Goal: Task Accomplishment & Management: Complete application form

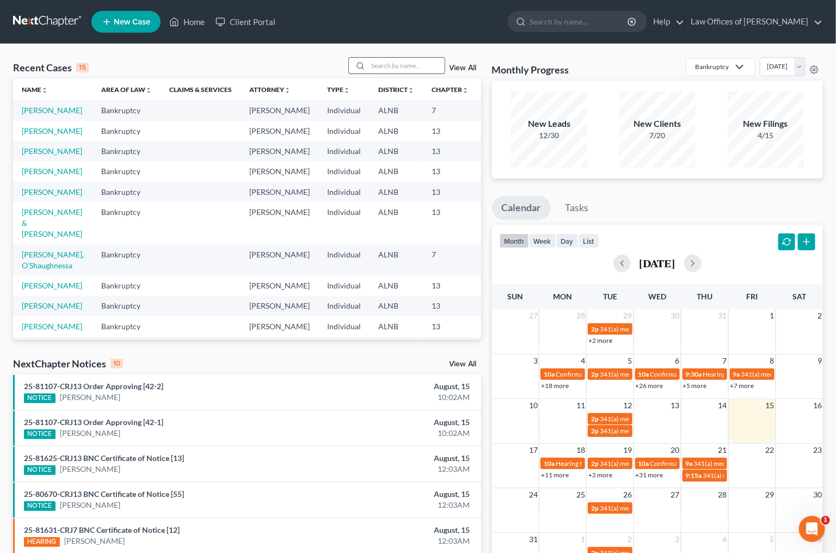
click at [408, 68] on input "search" at bounding box center [406, 66] width 76 height 16
type input "wilkins"
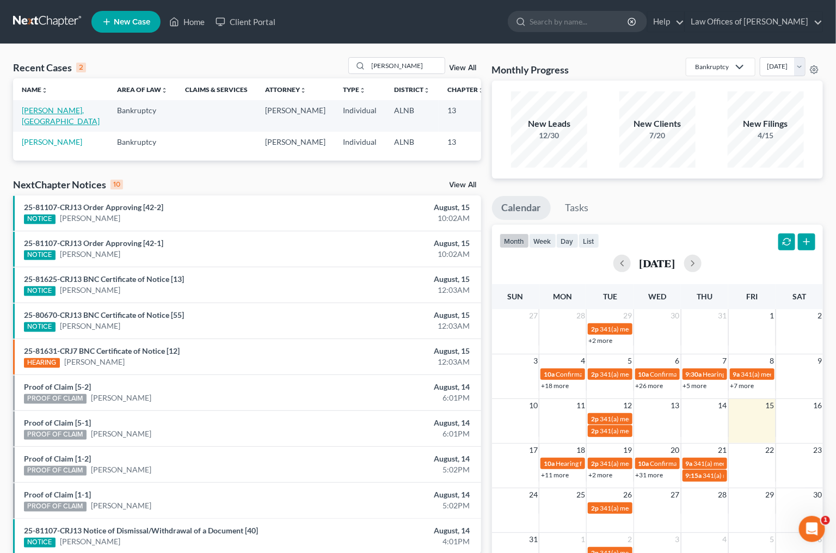
click at [28, 116] on link "Wilkins, India" at bounding box center [61, 116] width 78 height 20
select select "1"
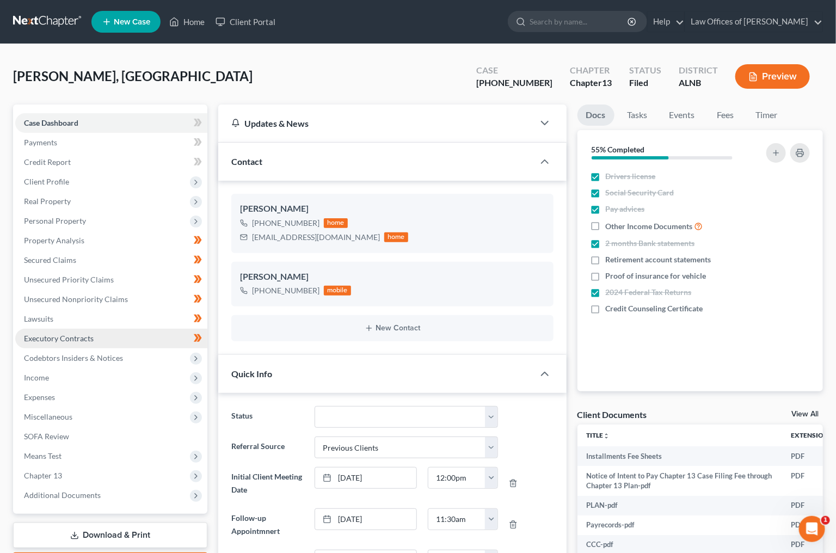
scroll to position [2, 0]
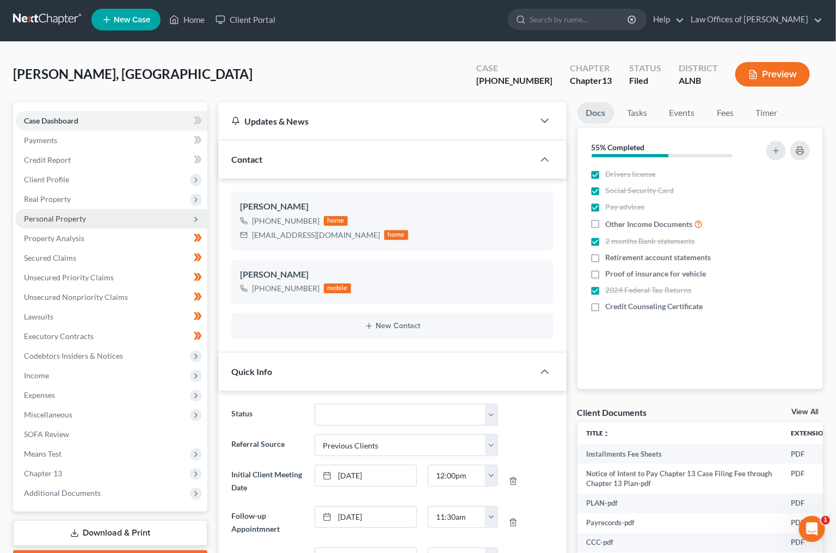
click at [41, 216] on span "Personal Property" at bounding box center [55, 218] width 62 height 9
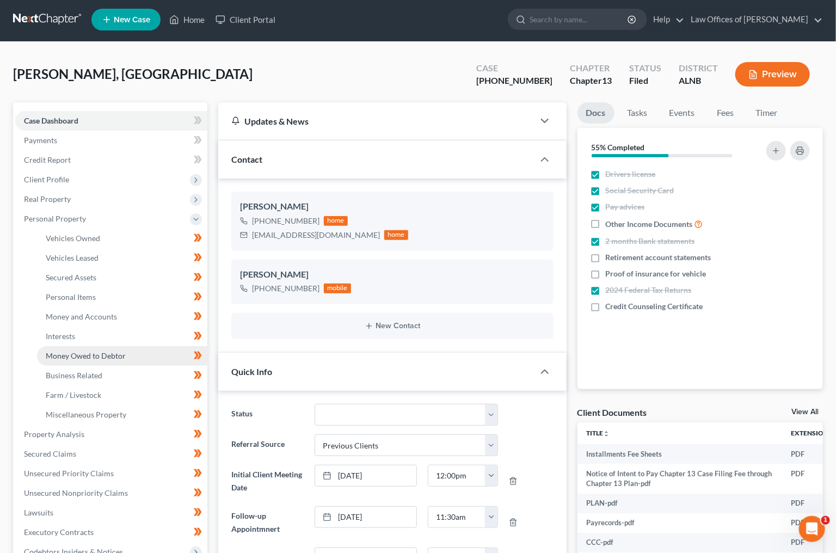
click at [80, 346] on link "Money Owed to Debtor" at bounding box center [122, 356] width 170 height 20
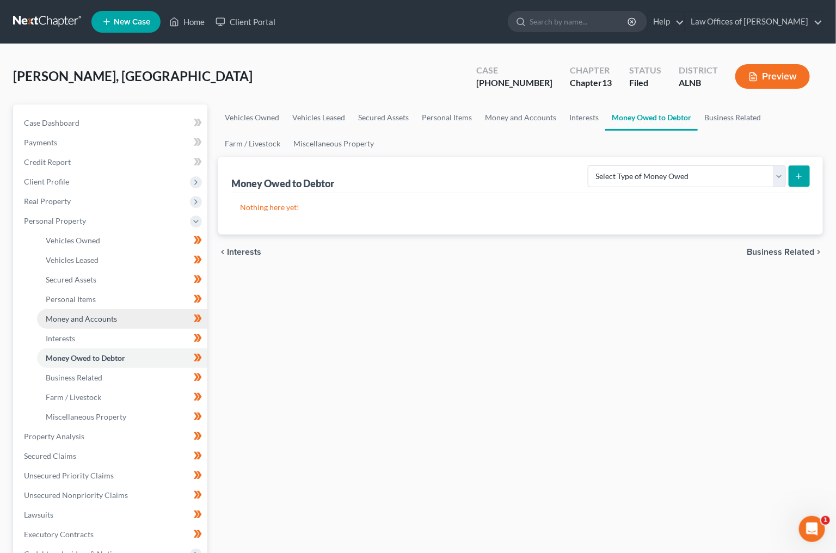
click at [75, 314] on span "Money and Accounts" at bounding box center [81, 318] width 71 height 9
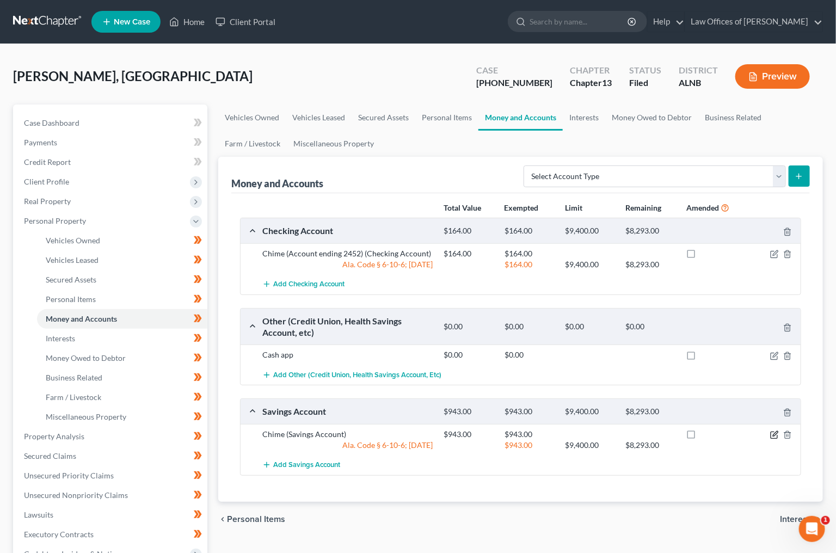
click at [777, 431] on icon "button" at bounding box center [774, 434] width 9 height 9
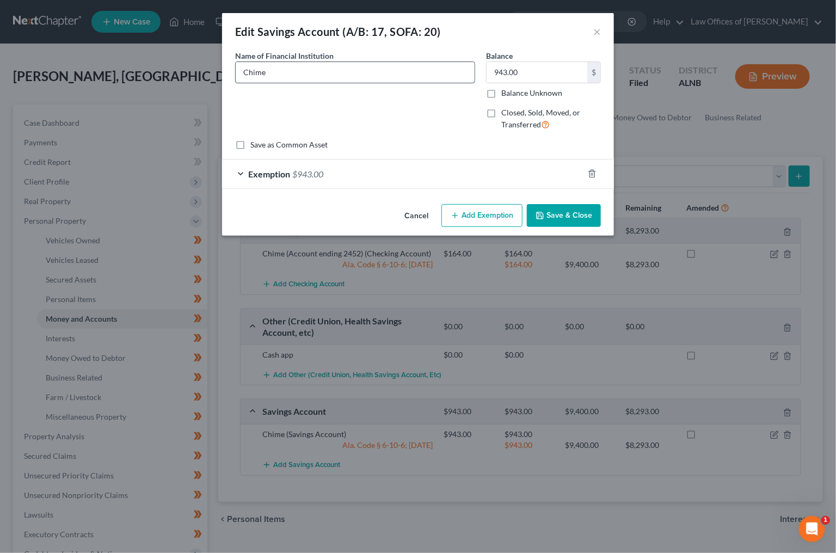
click at [351, 71] on input "Chime" at bounding box center [355, 72] width 239 height 21
type input "Chime (Account ending 5210)"
type input "458.64"
click at [583, 220] on button "Save & Close" at bounding box center [564, 215] width 74 height 23
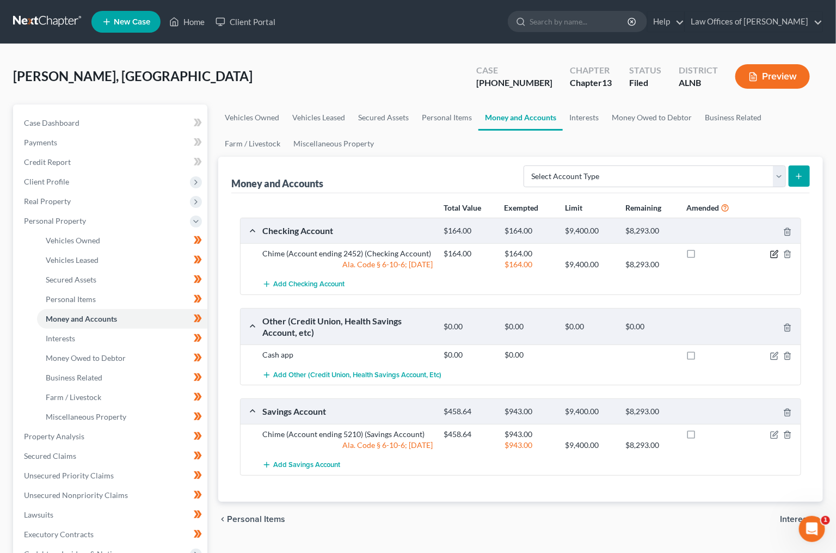
click at [775, 252] on icon "button" at bounding box center [774, 252] width 5 height 5
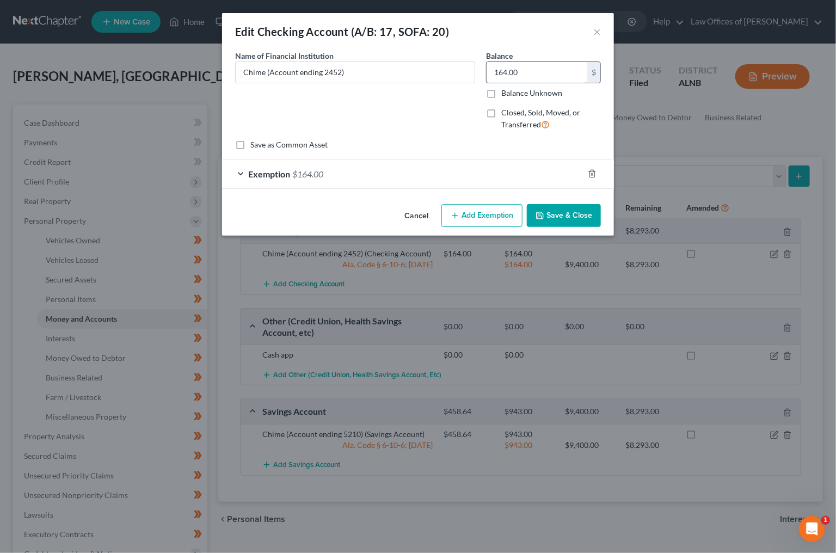
click at [508, 70] on input "164.00" at bounding box center [536, 72] width 101 height 21
type input "1"
type input "60.05"
click at [444, 171] on div "Exemption $164.00" at bounding box center [402, 173] width 361 height 29
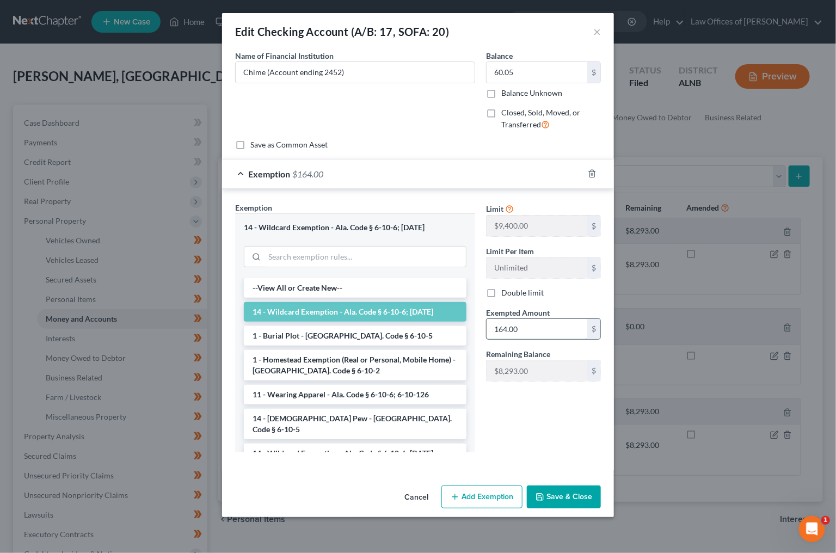
click at [510, 325] on input "164.00" at bounding box center [536, 329] width 101 height 21
type input "60.05"
click at [565, 499] on button "Save & Close" at bounding box center [564, 496] width 74 height 23
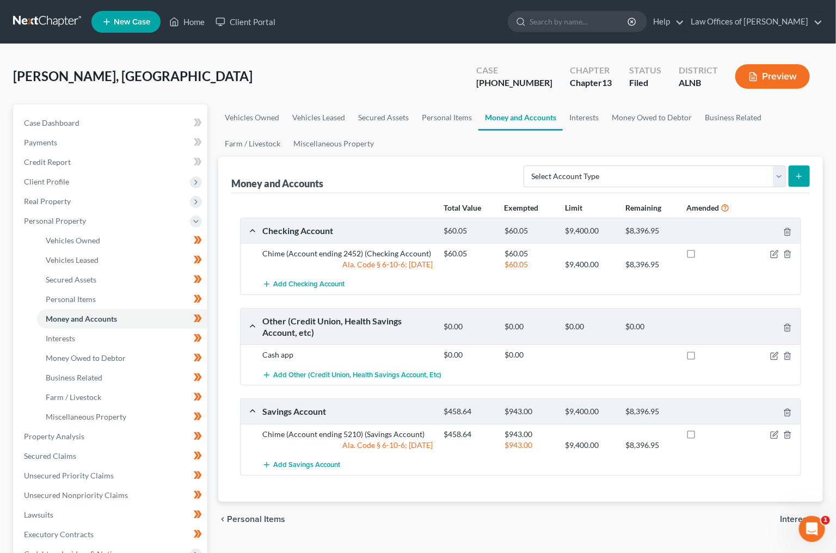
scroll to position [2, 0]
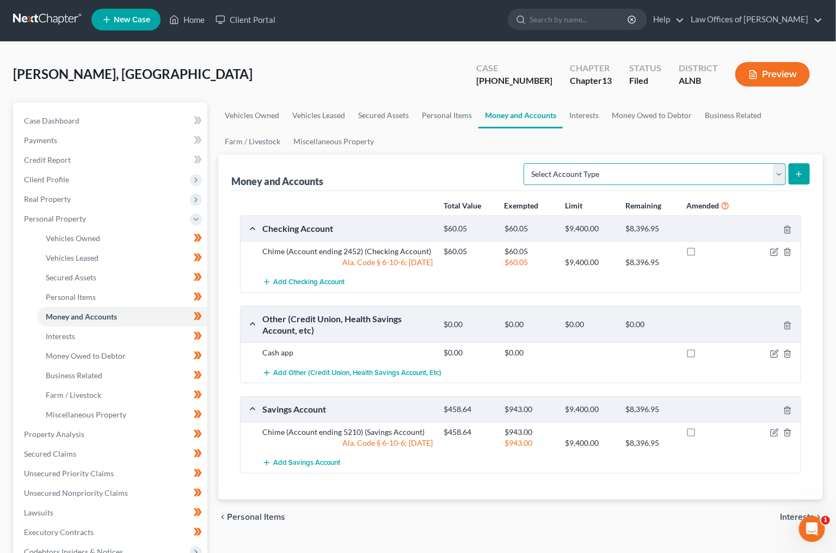
select select "other"
click at [796, 172] on icon "submit" at bounding box center [798, 174] width 9 height 9
click at [589, 112] on link "Interests" at bounding box center [583, 115] width 42 height 26
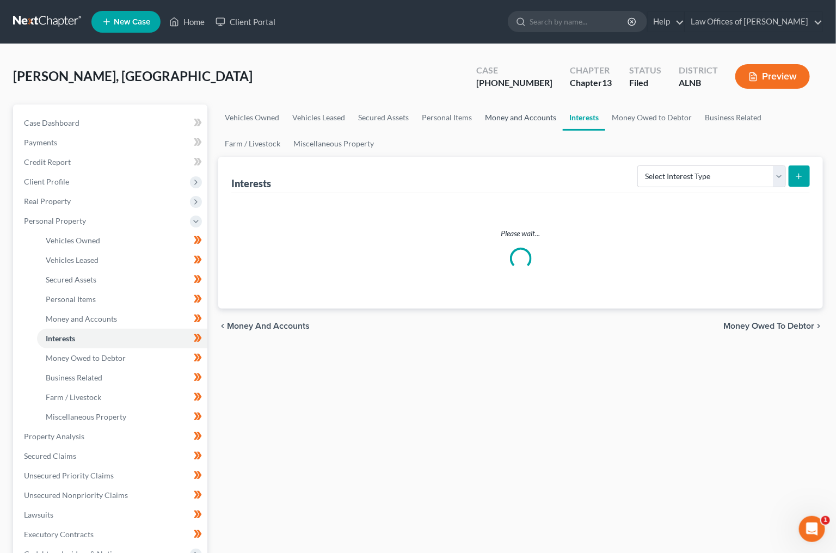
click at [516, 115] on link "Money and Accounts" at bounding box center [520, 117] width 84 height 26
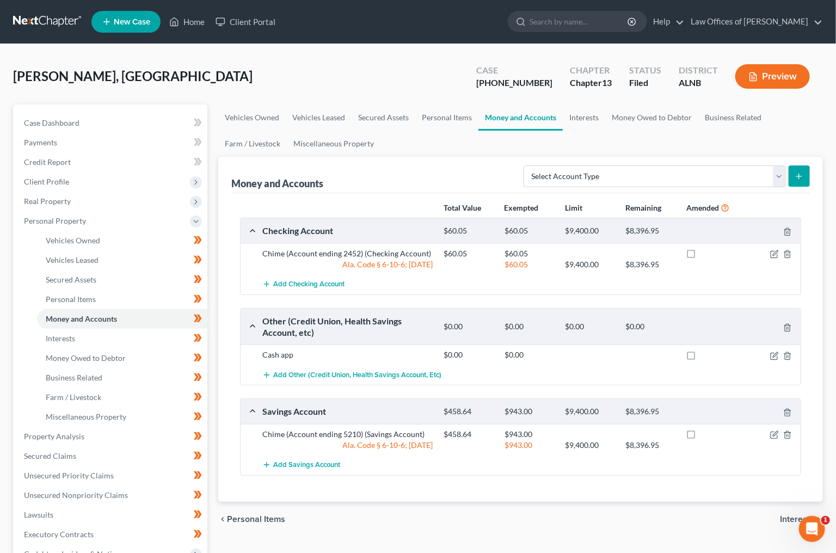
click at [795, 172] on icon "submit" at bounding box center [798, 176] width 9 height 9
select select "other"
click at [801, 176] on icon "submit" at bounding box center [798, 176] width 9 height 9
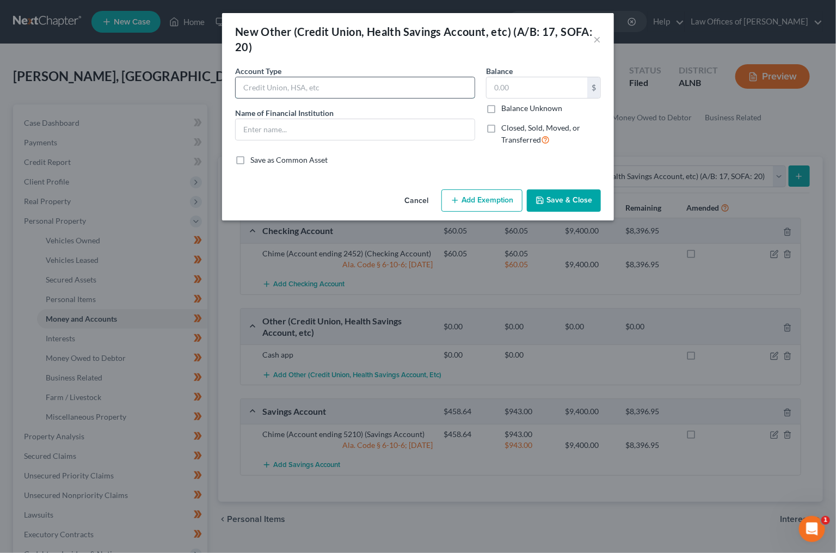
click at [381, 89] on input "text" at bounding box center [355, 87] width 239 height 21
type input "Apple Cash (account ending 5210)"
type input "Apple Cash"
click at [549, 200] on button "Save & Close" at bounding box center [564, 200] width 74 height 23
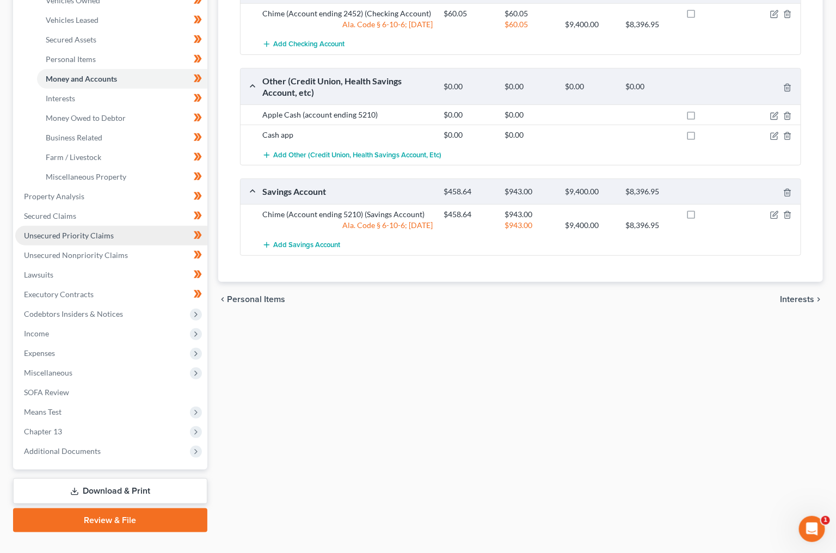
click at [119, 478] on link "Download & Print" at bounding box center [110, 491] width 194 height 26
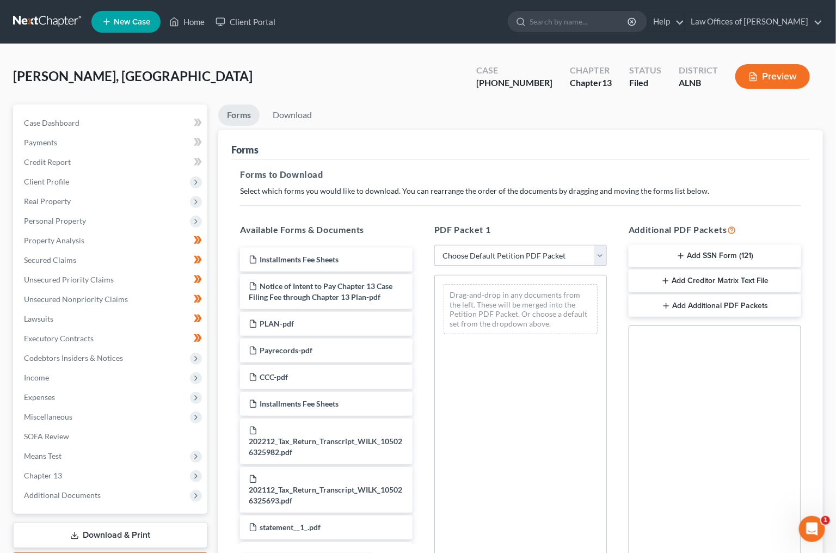
select select "2"
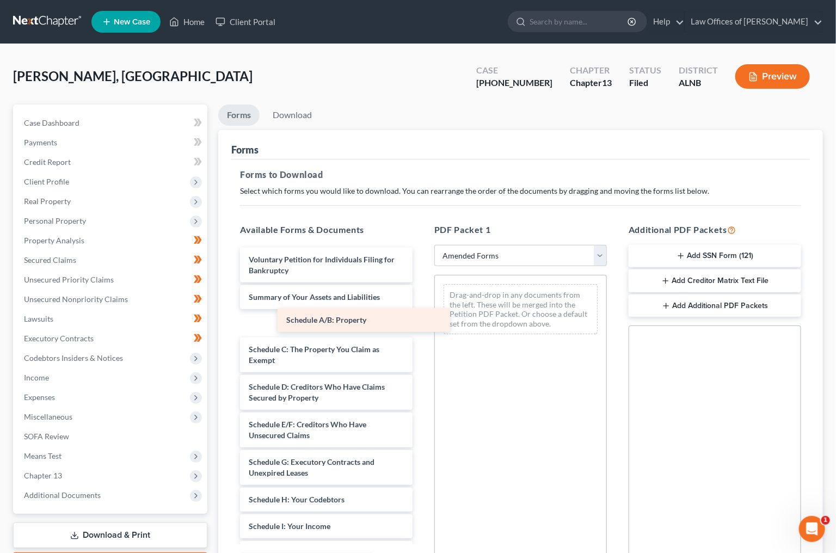
drag, startPoint x: 279, startPoint y: 319, endPoint x: 494, endPoint y: 320, distance: 215.4
click at [421, 320] on div "Schedule A/B: Property Voluntary Petition for Individuals Filing for Bankruptcy…" at bounding box center [326, 521] width 190 height 548
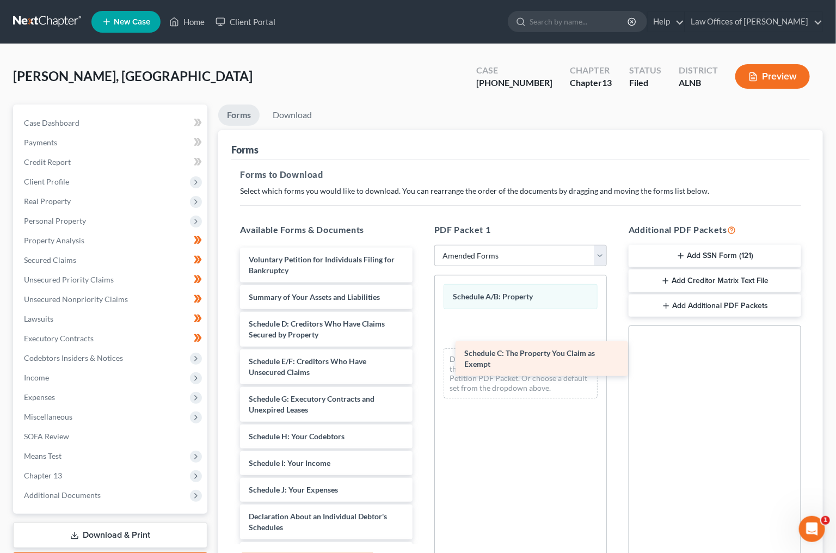
drag, startPoint x: 332, startPoint y: 324, endPoint x: 548, endPoint y: 358, distance: 218.0
click at [421, 358] on div "Schedule C: The Property You Claim as Exempt Voluntary Petition for Individuals…" at bounding box center [326, 489] width 190 height 484
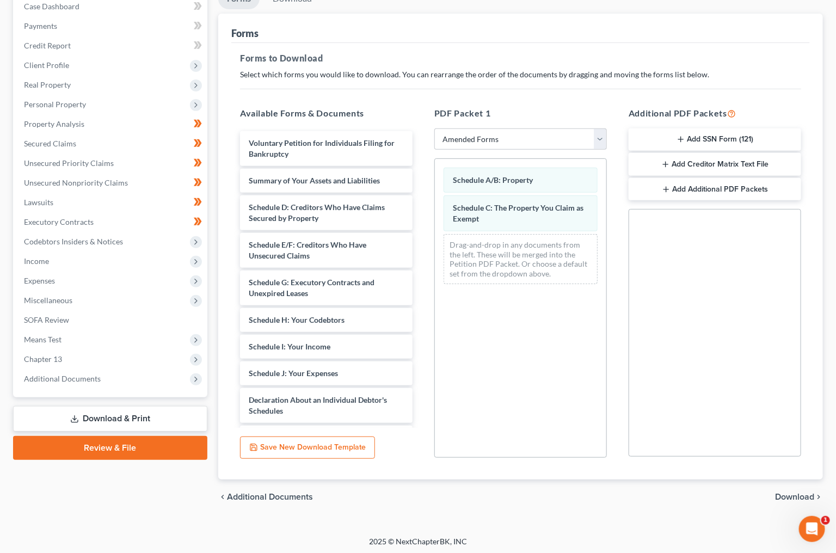
click at [790, 492] on span "Download" at bounding box center [794, 496] width 39 height 9
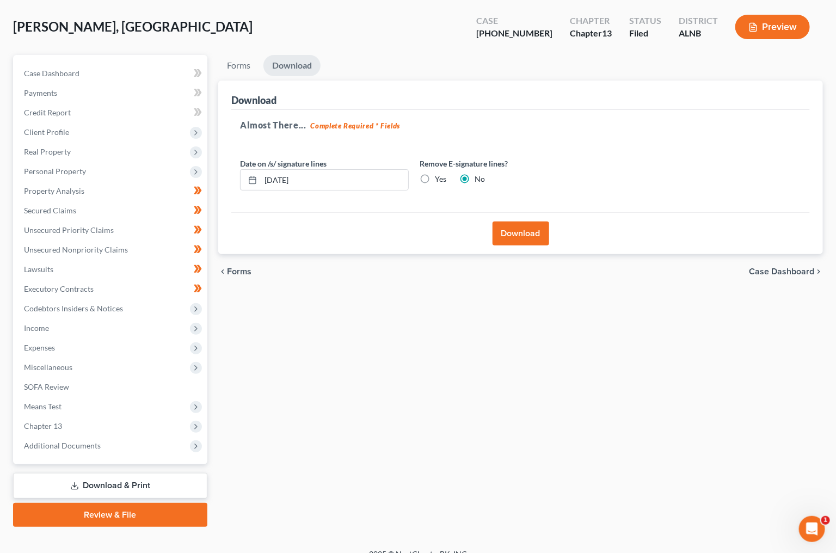
click at [547, 243] on button "Download" at bounding box center [520, 233] width 57 height 24
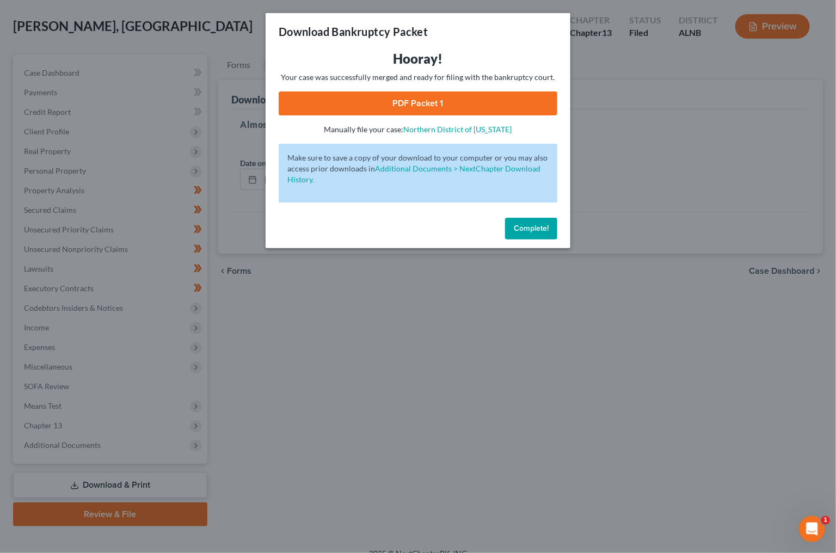
click at [472, 108] on link "PDF Packet 1" at bounding box center [418, 103] width 279 height 24
click at [519, 224] on span "Complete!" at bounding box center [530, 228] width 35 height 9
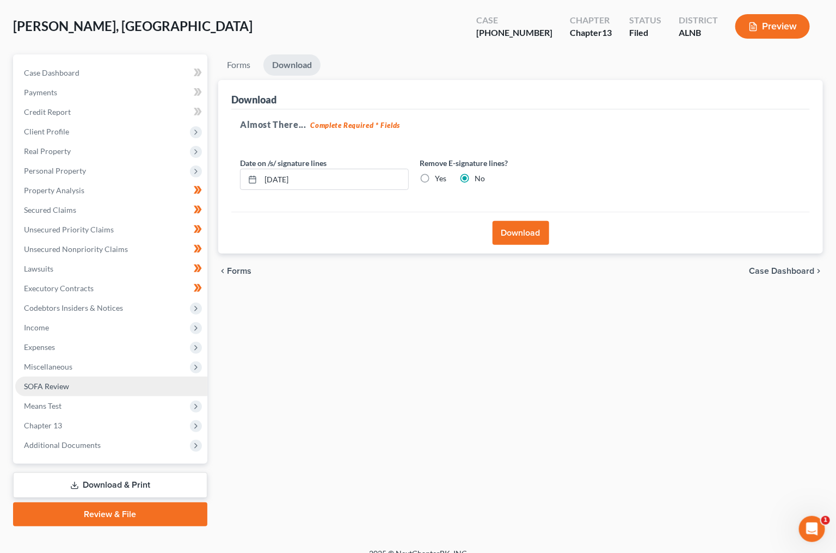
click at [60, 381] on span "SOFA Review" at bounding box center [46, 385] width 45 height 9
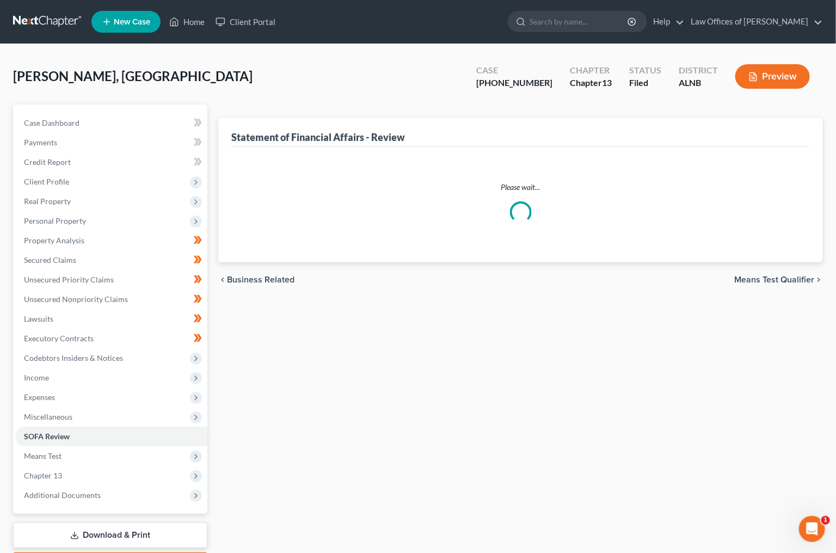
click at [114, 522] on link "Download & Print" at bounding box center [110, 535] width 194 height 26
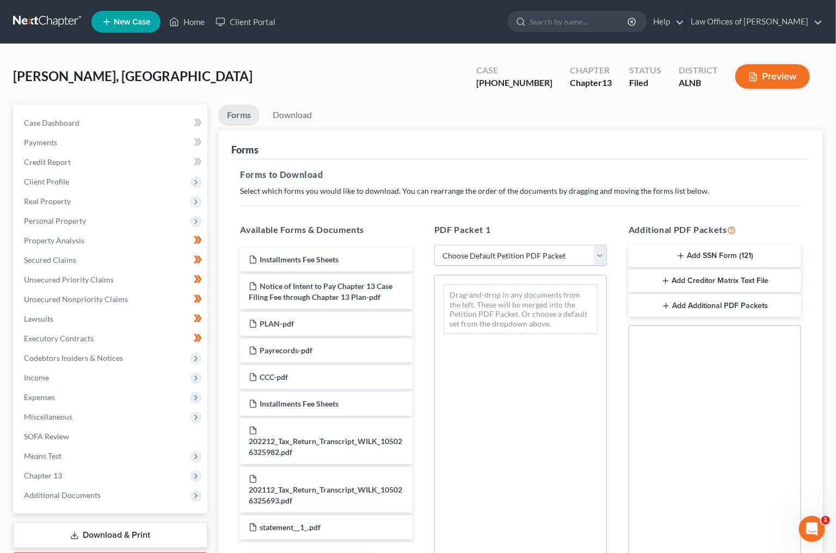
select select "2"
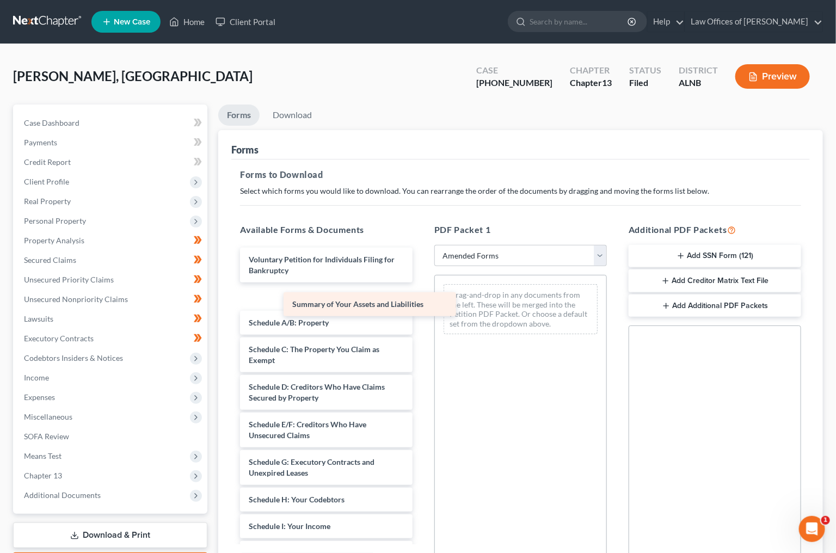
drag, startPoint x: 312, startPoint y: 292, endPoint x: 475, endPoint y: 316, distance: 164.9
click at [421, 316] on div "Summary of Your Assets and Liabilities Voluntary Petition for Individuals Filin…" at bounding box center [326, 521] width 190 height 548
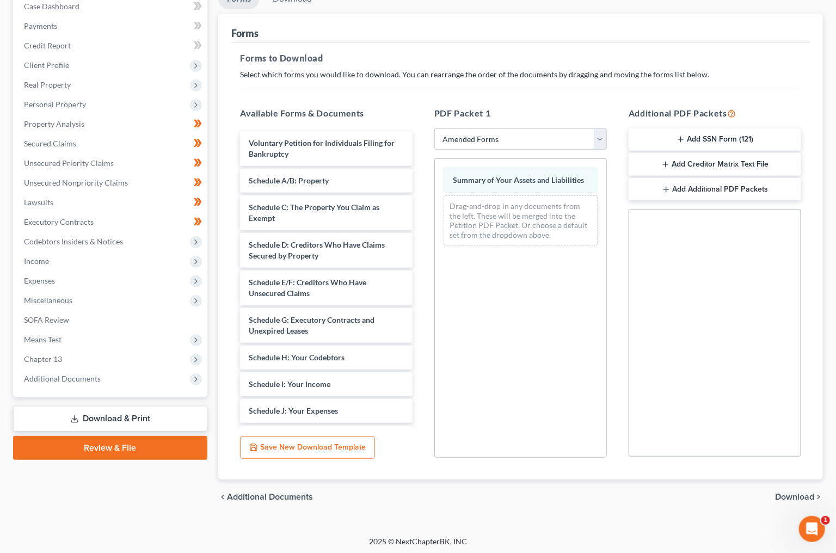
click at [791, 494] on span "Download" at bounding box center [794, 496] width 39 height 9
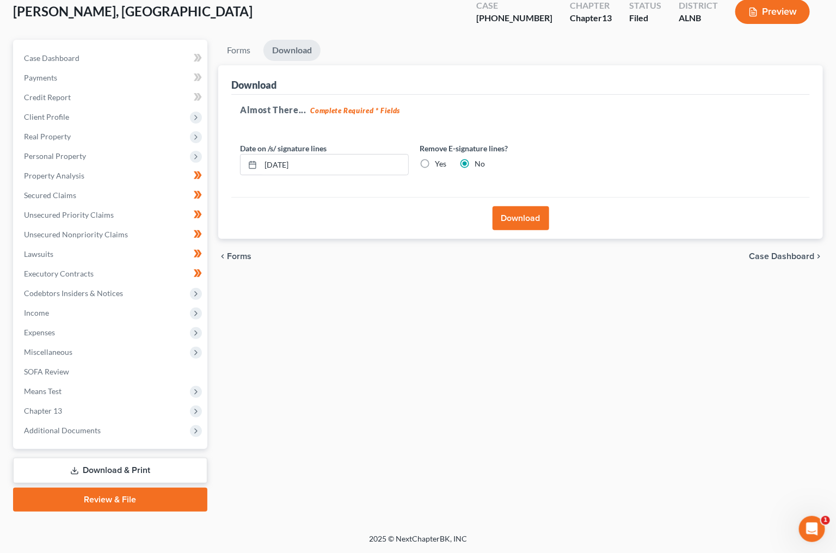
scroll to position [49, 0]
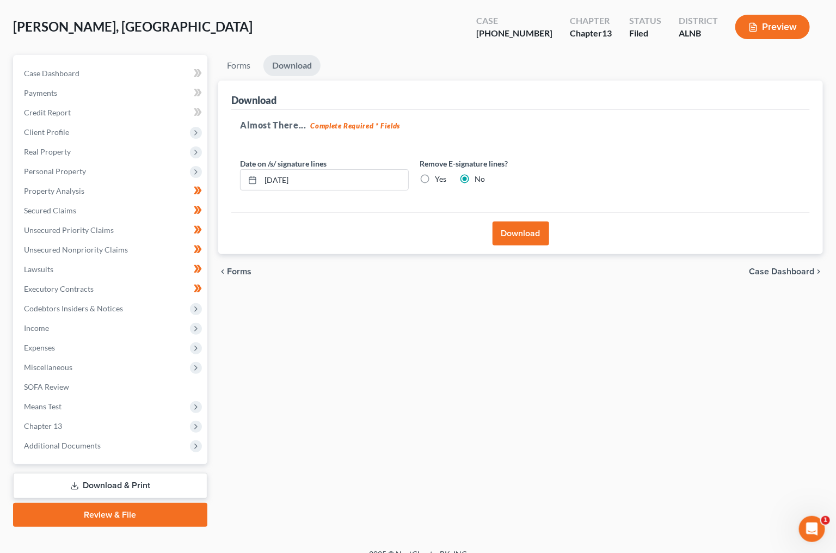
click at [513, 234] on button "Download" at bounding box center [520, 233] width 57 height 24
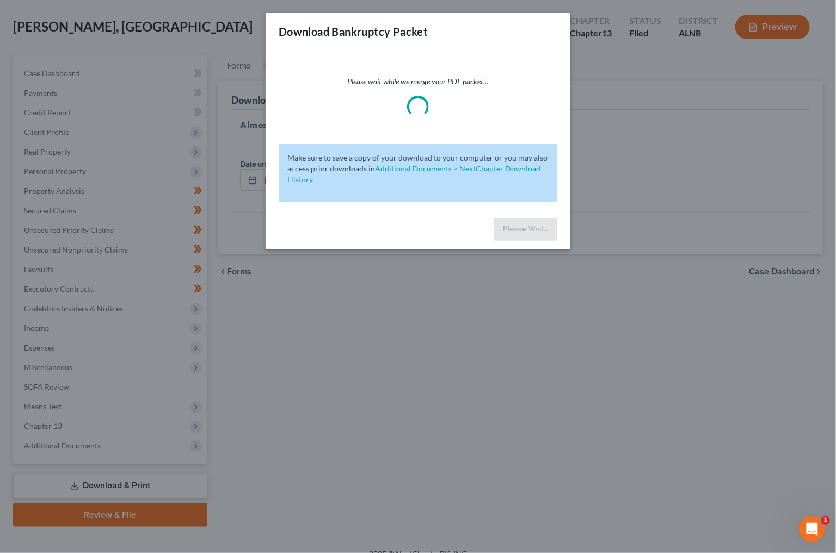
scroll to position [50, 0]
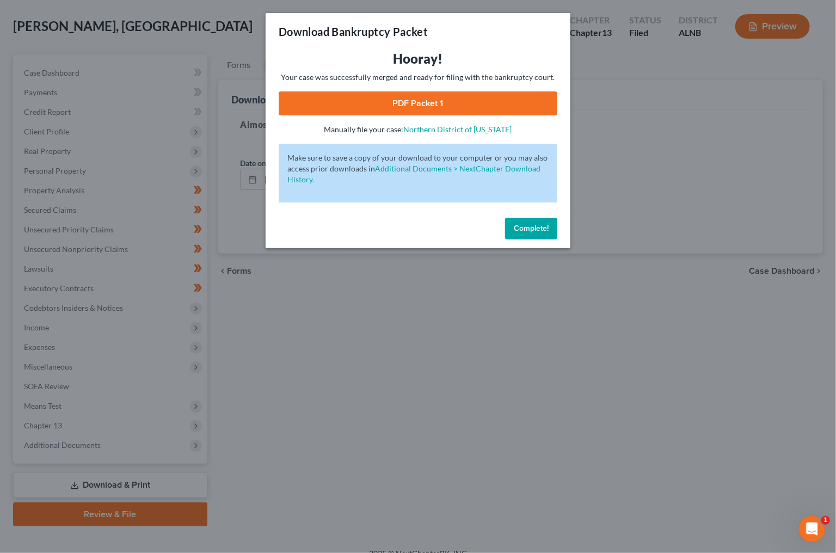
click at [437, 103] on link "PDF Packet 1" at bounding box center [418, 103] width 279 height 24
click at [542, 224] on span "Complete!" at bounding box center [530, 228] width 35 height 9
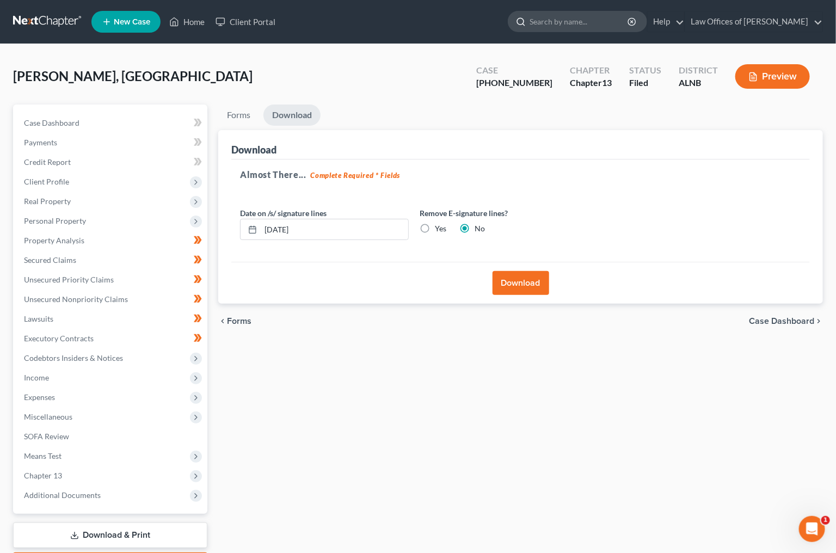
scroll to position [0, 0]
click at [580, 17] on input "search" at bounding box center [579, 21] width 100 height 20
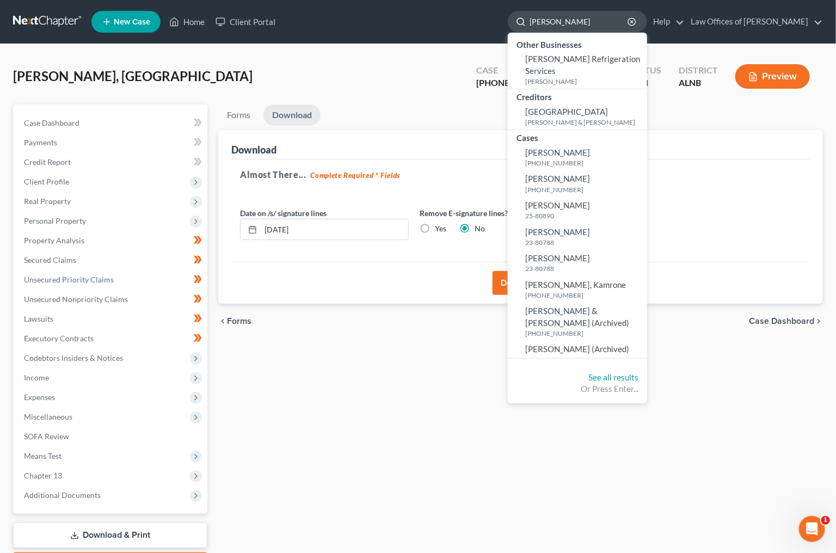
scroll to position [44, 0]
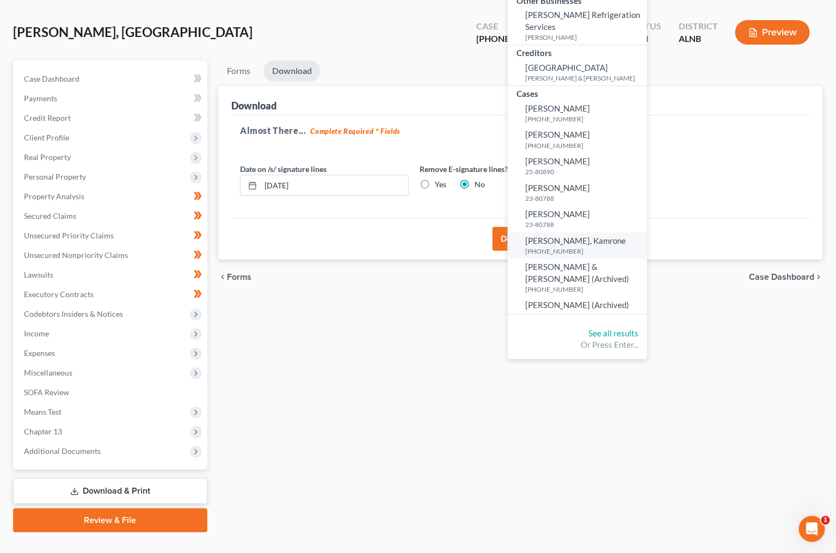
type input "turner"
click at [584, 236] on span "Turner, Kamrone" at bounding box center [575, 241] width 101 height 10
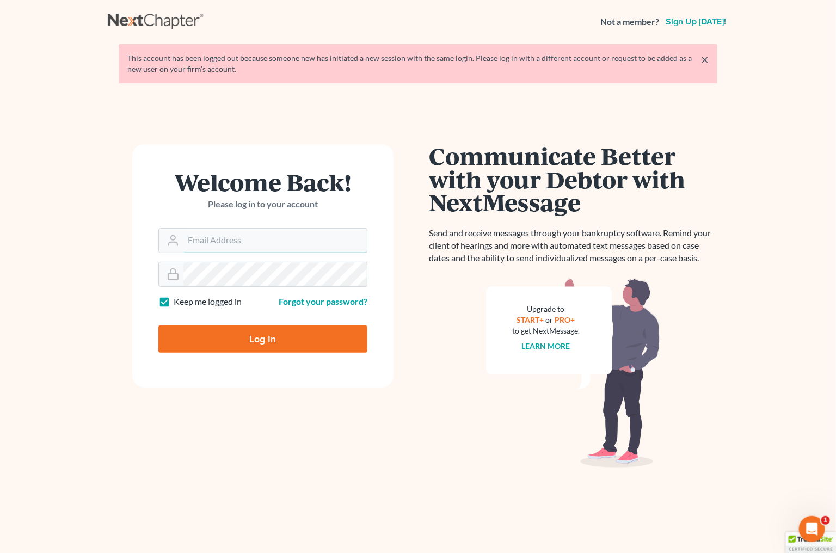
type input "[EMAIL_ADDRESS][DOMAIN_NAME]"
click at [258, 336] on input "Log In" at bounding box center [262, 338] width 209 height 27
type input "Thinking..."
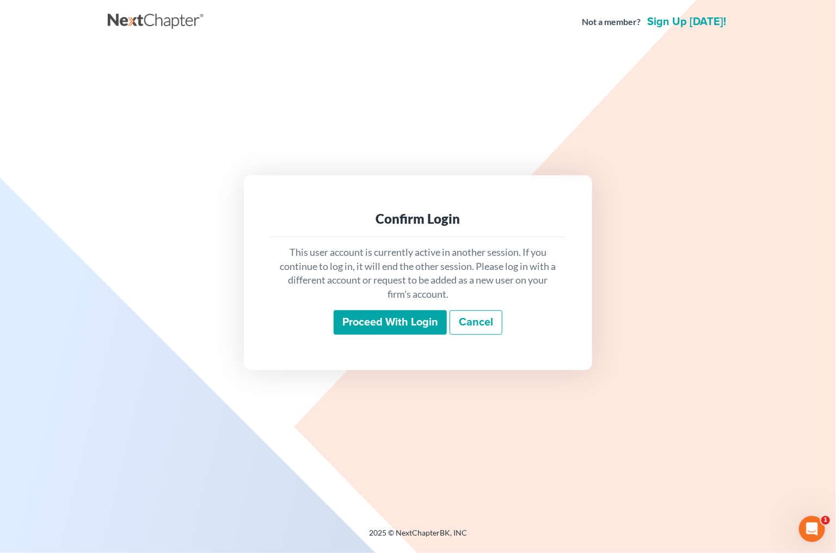
click at [369, 331] on input "Proceed with login" at bounding box center [389, 322] width 113 height 25
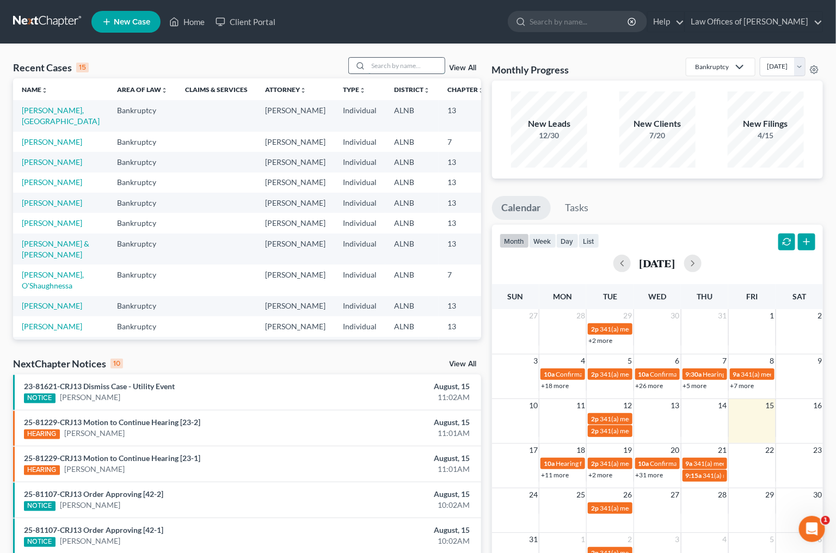
click at [389, 62] on input "search" at bounding box center [406, 66] width 76 height 16
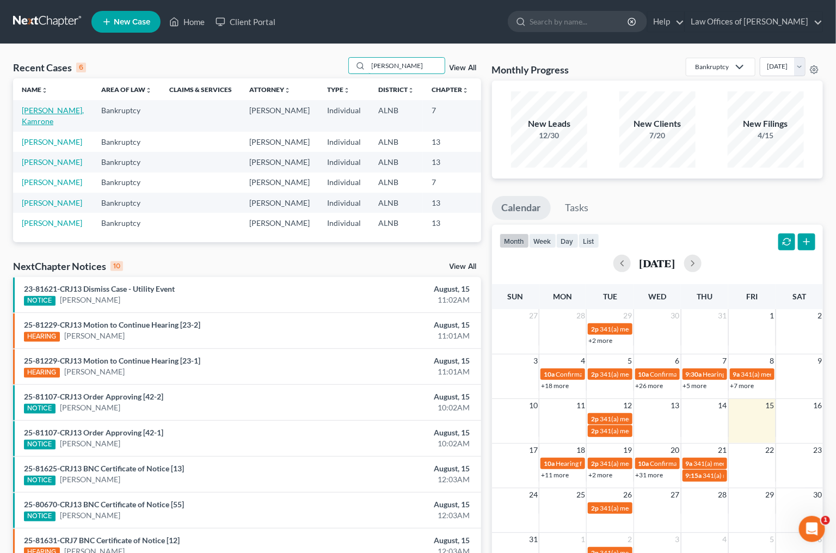
type input "turner"
click at [35, 119] on link "Turner, Kamrone" at bounding box center [53, 116] width 62 height 20
select select "4"
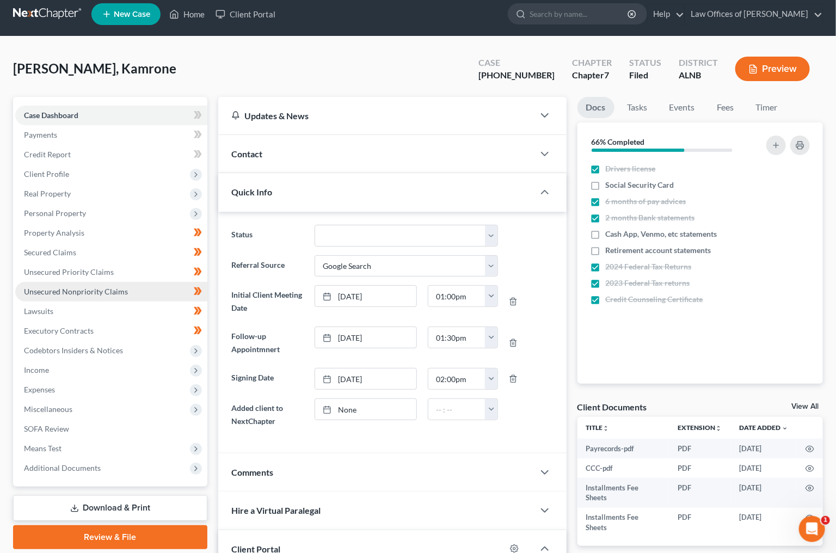
scroll to position [8, 0]
click at [73, 499] on link "Download & Print" at bounding box center [110, 508] width 194 height 26
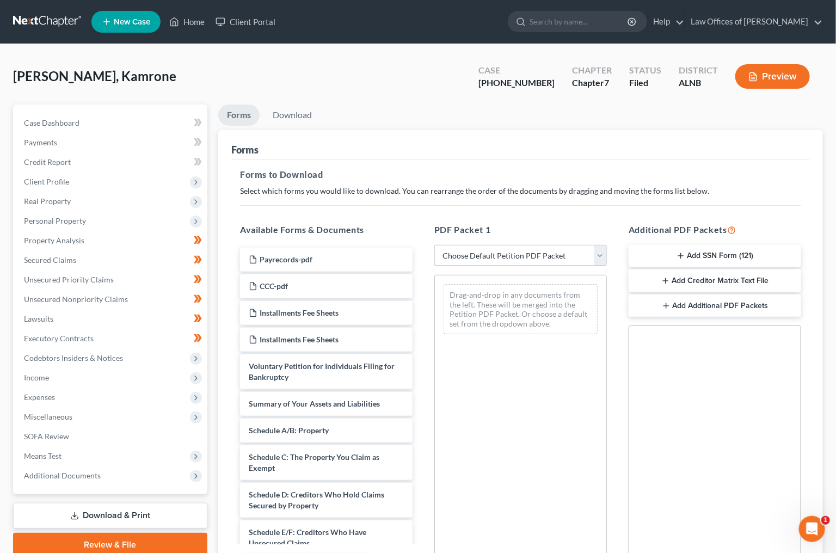
select select "2"
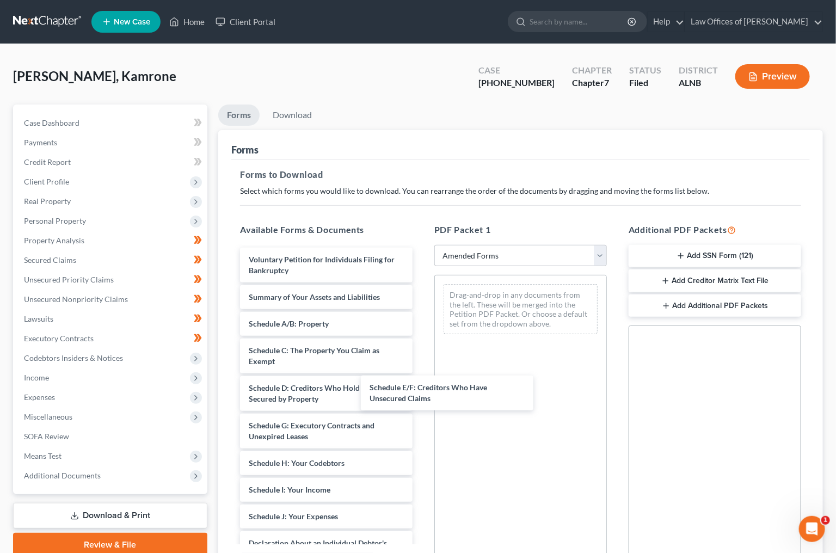
click at [421, 393] on div "Schedule E/F: Creditors Who Have Unsecured Claims Voluntary Petition for Indivi…" at bounding box center [326, 521] width 190 height 548
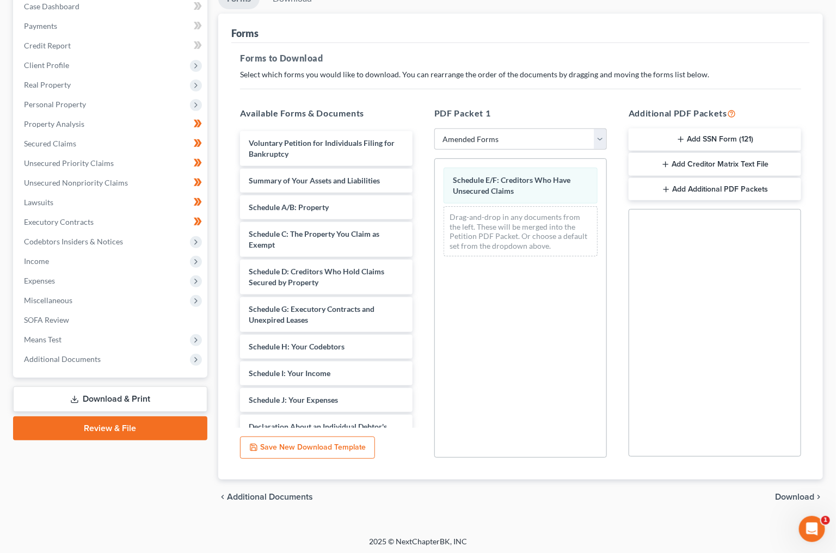
scroll to position [107, 0]
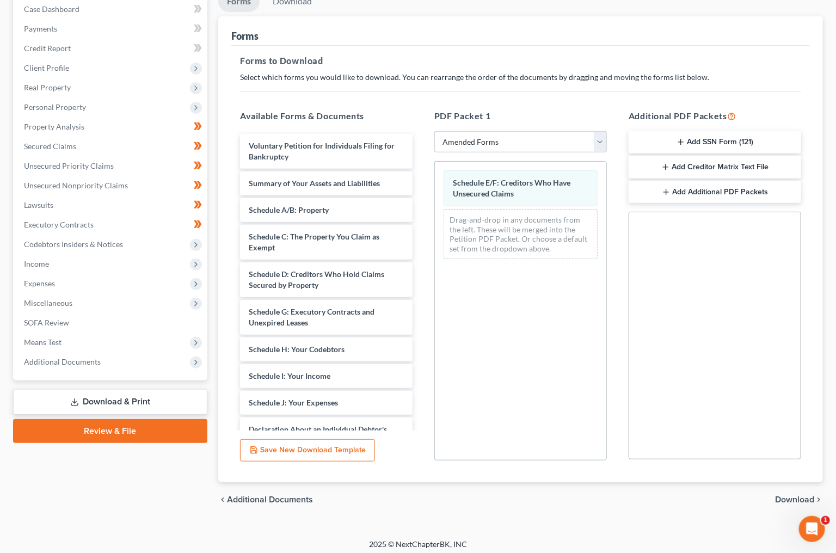
click at [795, 501] on span "Download" at bounding box center [794, 499] width 39 height 9
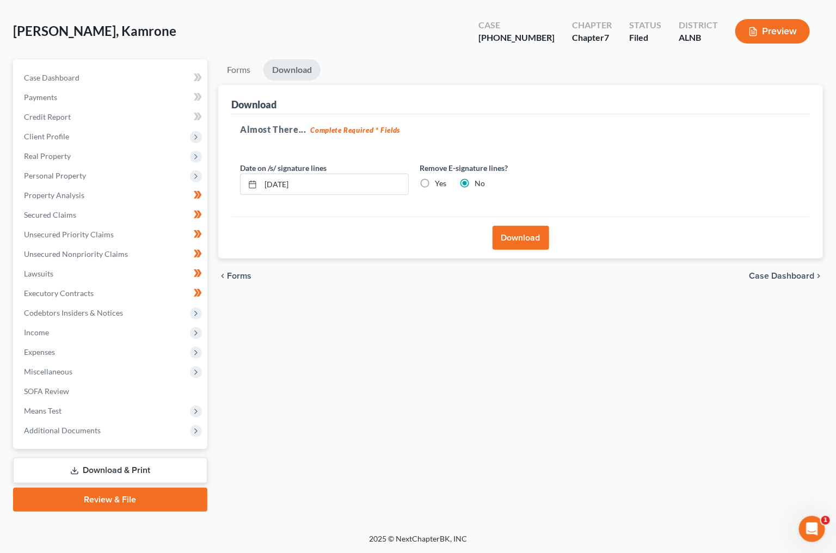
scroll to position [30, 0]
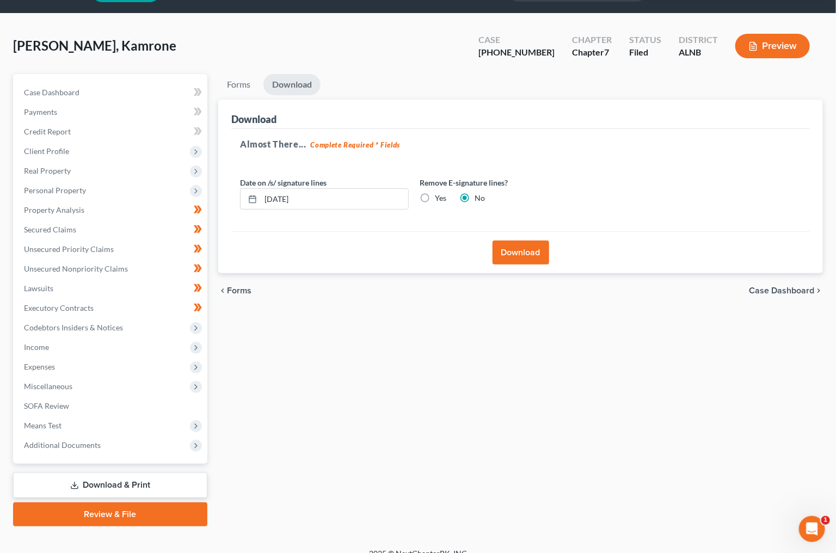
click at [539, 260] on button "Download" at bounding box center [520, 252] width 57 height 24
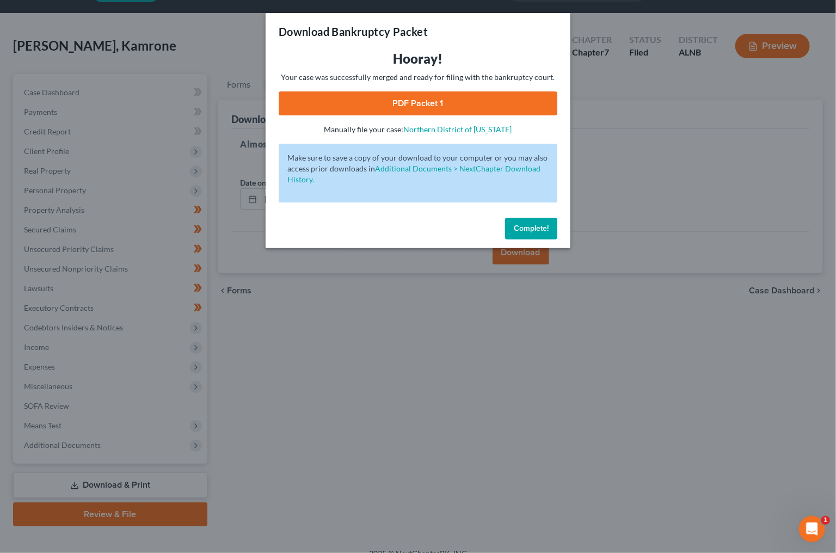
click at [436, 104] on link "PDF Packet 1" at bounding box center [418, 103] width 279 height 24
click at [537, 226] on span "Complete!" at bounding box center [530, 228] width 35 height 9
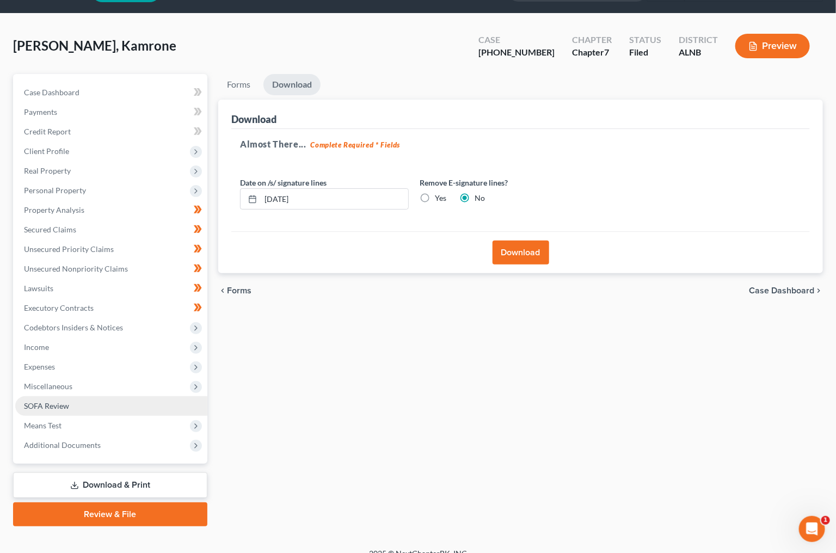
click at [49, 401] on span "SOFA Review" at bounding box center [46, 405] width 45 height 9
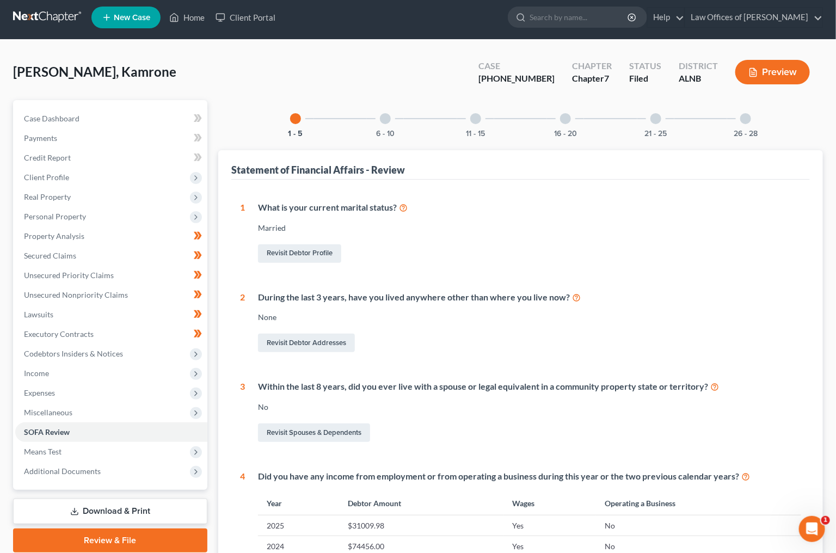
click at [73, 503] on link "Download & Print" at bounding box center [110, 511] width 194 height 26
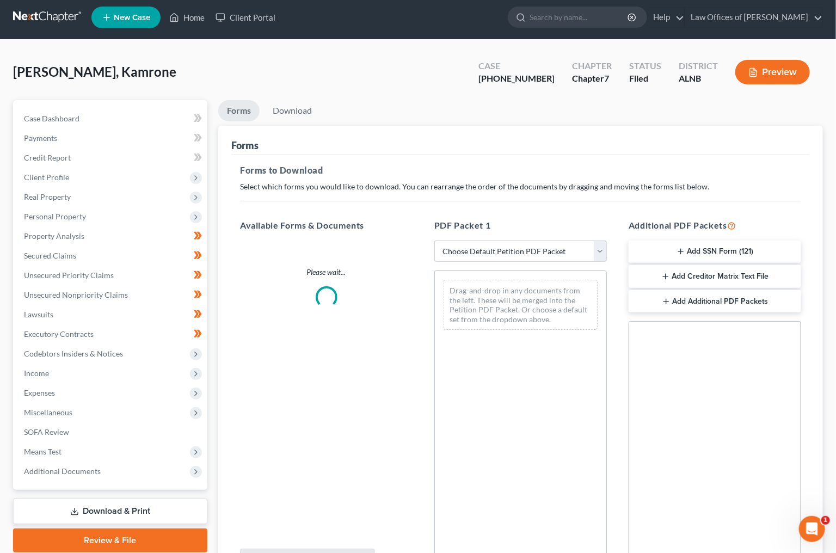
scroll to position [2, 0]
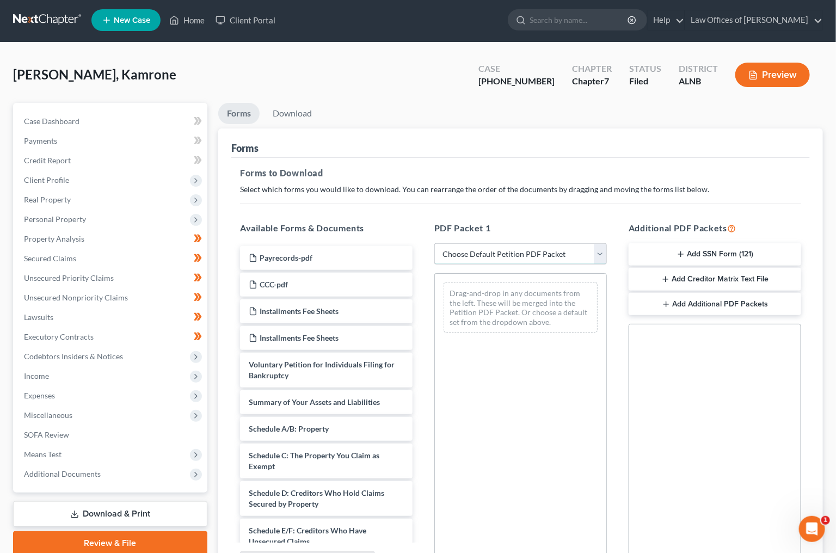
select select "2"
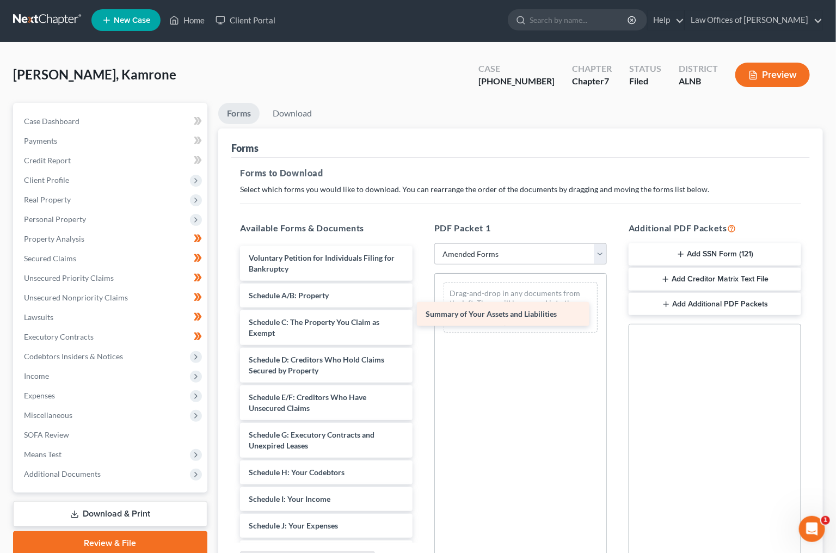
drag, startPoint x: 325, startPoint y: 299, endPoint x: 502, endPoint y: 321, distance: 178.2
click at [421, 321] on div "Summary of Your Assets and Liabilities Voluntary Petition for Individuals Filin…" at bounding box center [326, 525] width 190 height 559
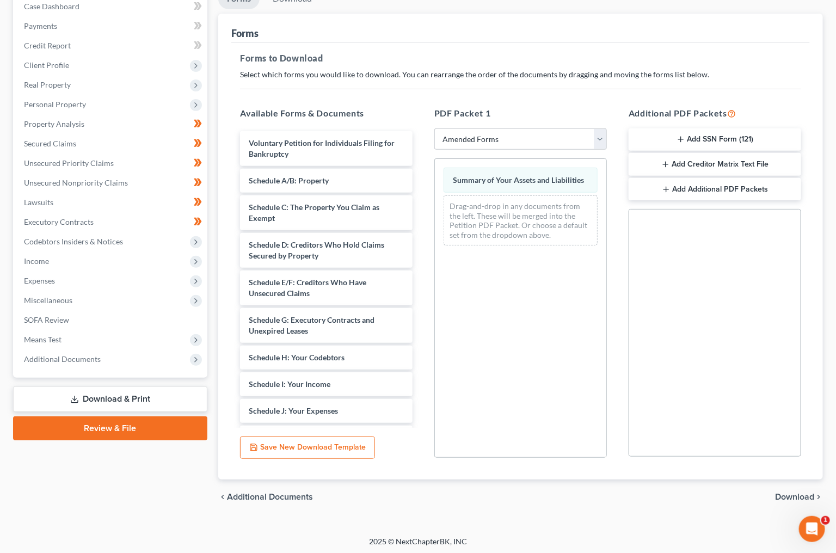
click at [802, 492] on span "Download" at bounding box center [794, 496] width 39 height 9
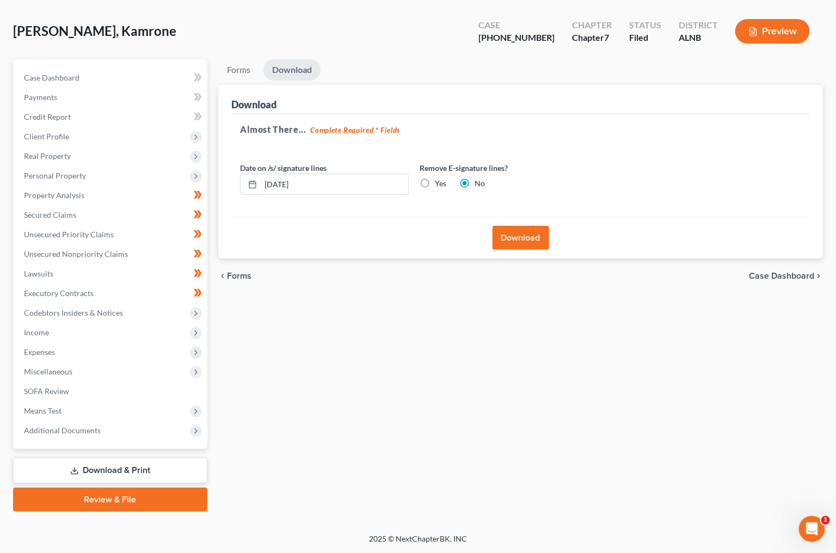
scroll to position [30, 0]
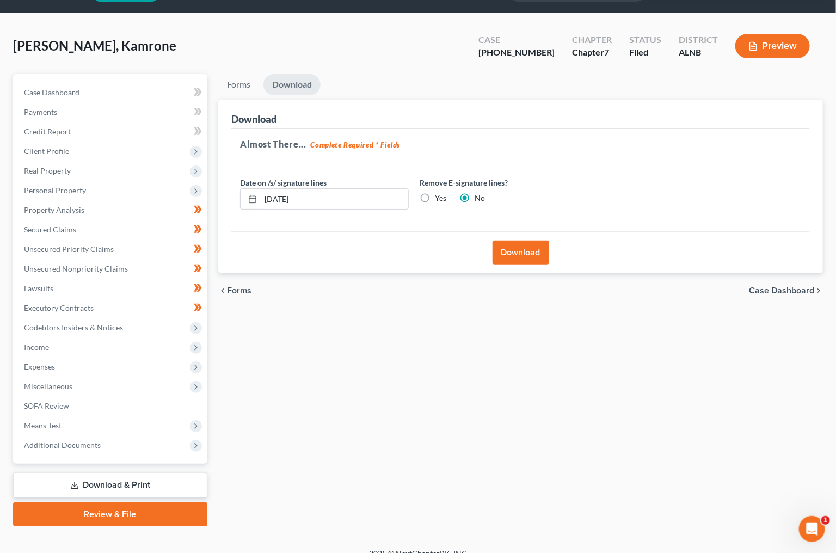
drag, startPoint x: 541, startPoint y: 258, endPoint x: 547, endPoint y: 260, distance: 6.4
click at [542, 258] on button "Download" at bounding box center [520, 252] width 57 height 24
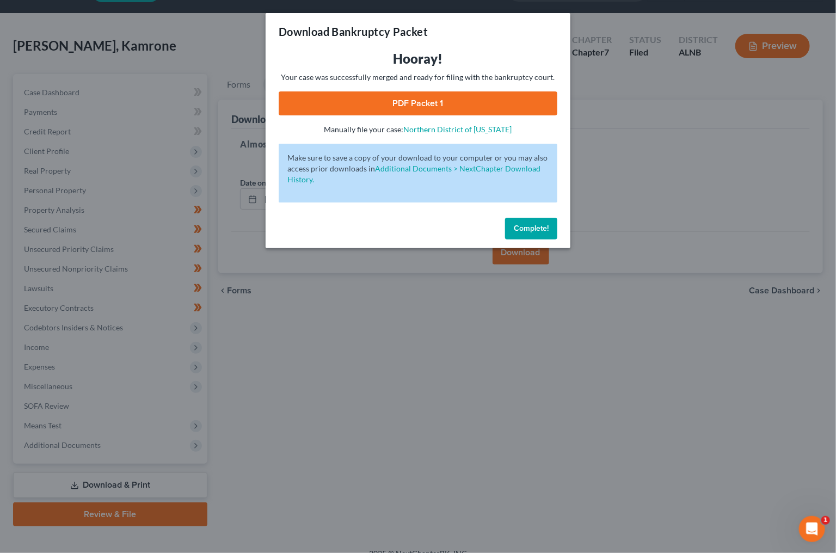
click at [391, 96] on link "PDF Packet 1" at bounding box center [418, 103] width 279 height 24
click at [531, 218] on button "Complete!" at bounding box center [531, 229] width 52 height 22
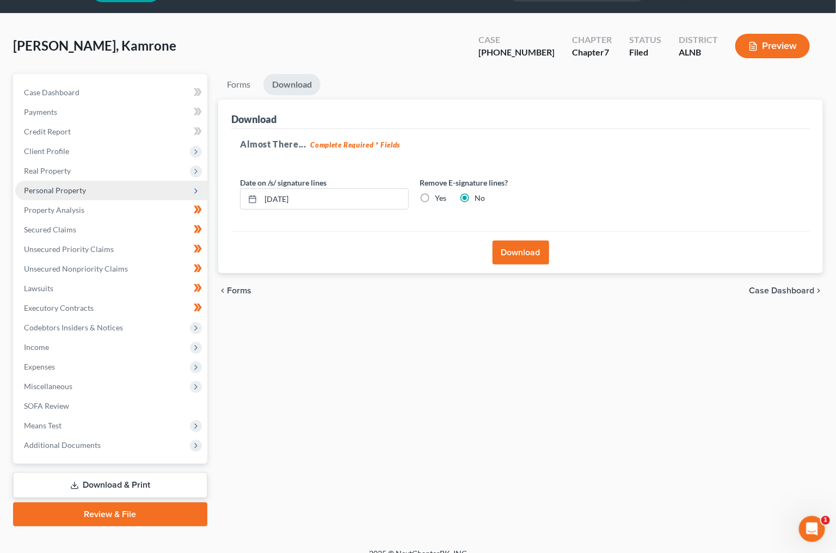
click at [130, 187] on span "Personal Property" at bounding box center [111, 191] width 192 height 20
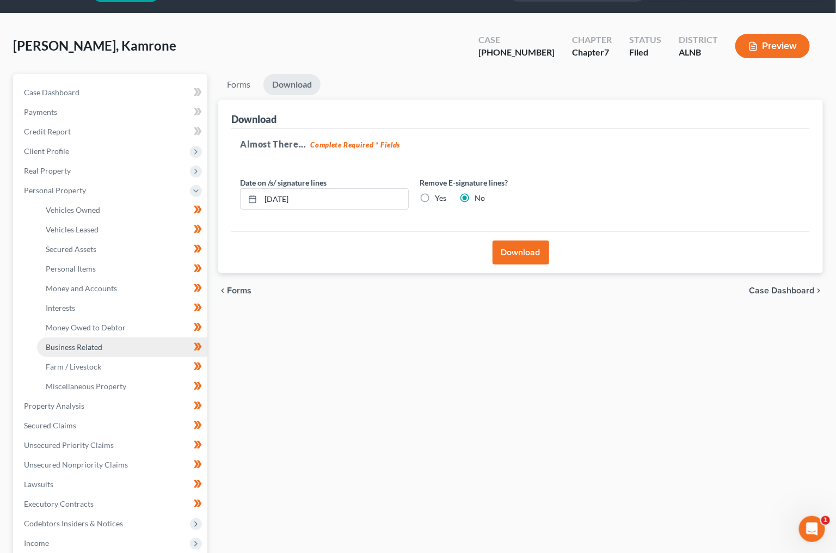
click at [95, 342] on span "Business Related" at bounding box center [74, 346] width 57 height 9
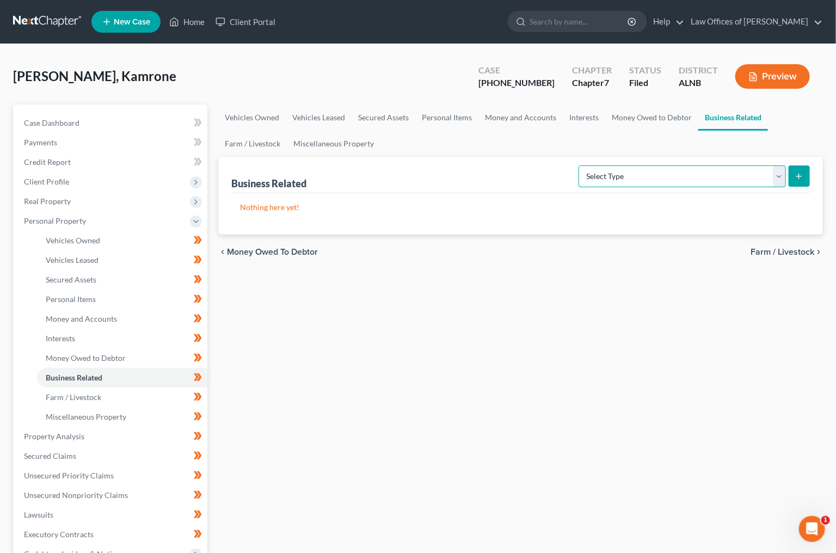
select select "inventory"
click at [812, 176] on div "Business Related Select Type Customer Lists (A/B: 43) Franchises (A/B: 27) Inve…" at bounding box center [520, 196] width 604 height 78
click at [804, 178] on button "submit" at bounding box center [798, 175] width 21 height 21
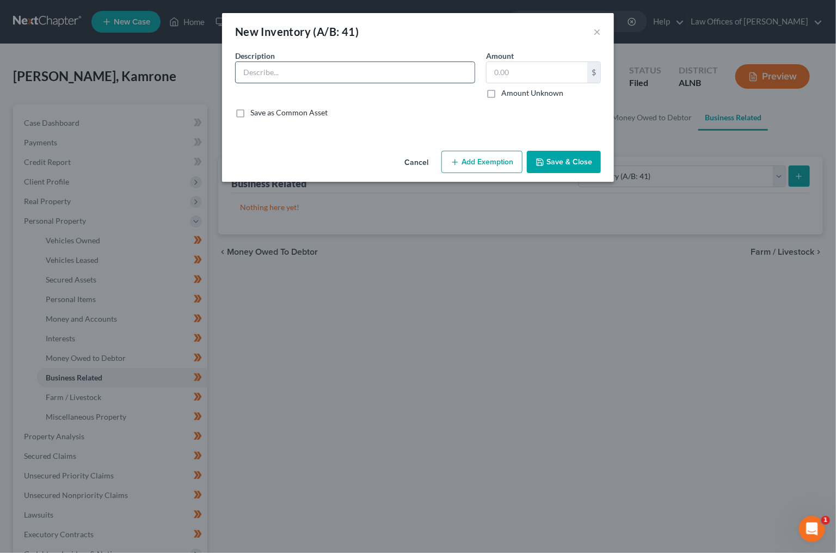
click at [306, 66] on input "text" at bounding box center [355, 72] width 239 height 21
type input "Inventory remaining from Goddess Boutique"
click at [516, 72] on input "text" at bounding box center [536, 72] width 101 height 21
type input "500"
click at [504, 157] on button "Add Exemption" at bounding box center [481, 162] width 81 height 23
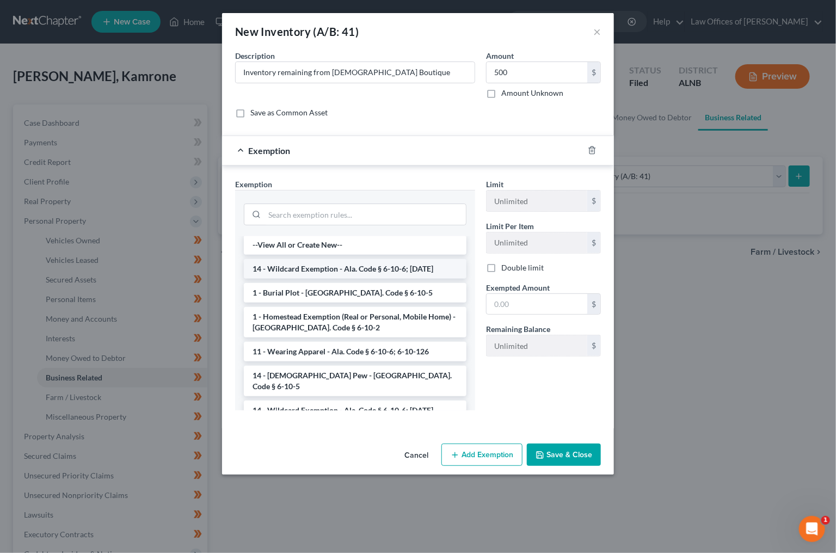
scroll to position [5, 0]
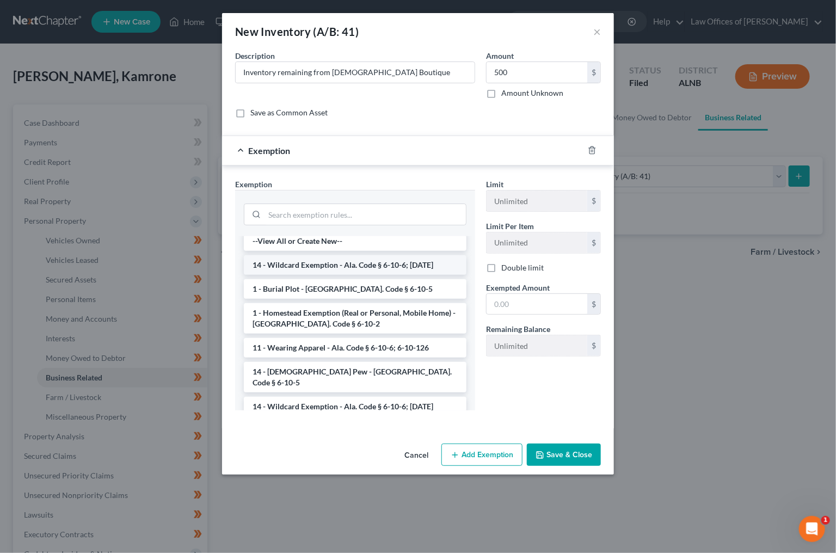
click at [349, 262] on li "14 - Wildcard Exemption - Ala. Code § 6-10-6; 6-10-12" at bounding box center [355, 265] width 222 height 20
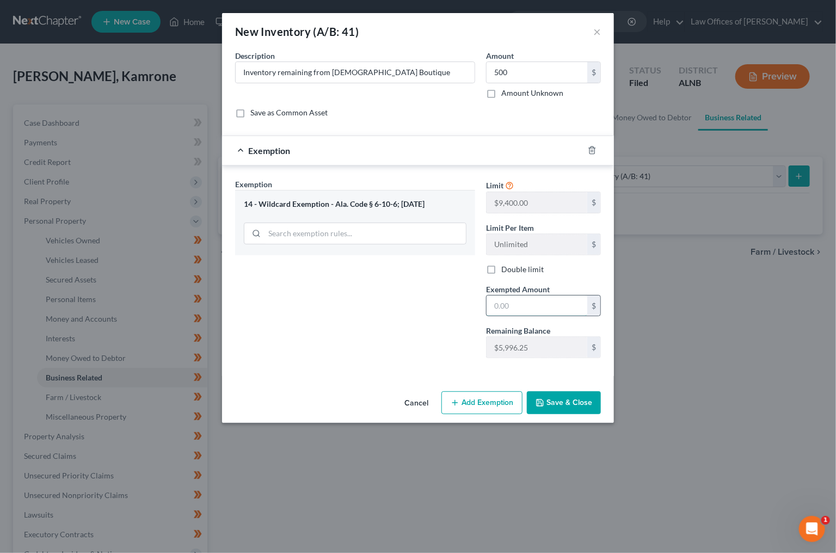
click at [509, 307] on input "text" at bounding box center [536, 305] width 101 height 21
type input "500"
click at [564, 401] on button "Save & Close" at bounding box center [564, 402] width 74 height 23
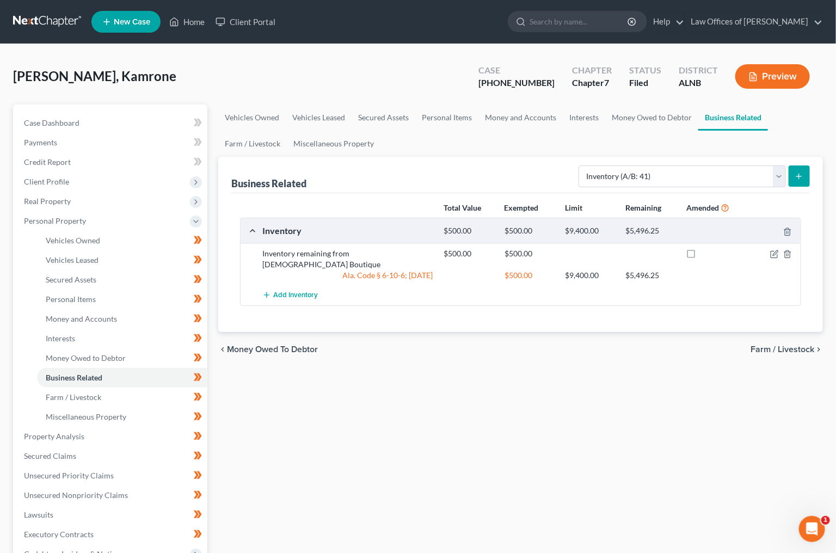
click at [585, 34] on ul "New Case Home Client Portal - No Result - See all results Or Press Enter... Hel…" at bounding box center [456, 22] width 731 height 28
click at [581, 26] on input "search" at bounding box center [579, 21] width 100 height 20
type input "wells"
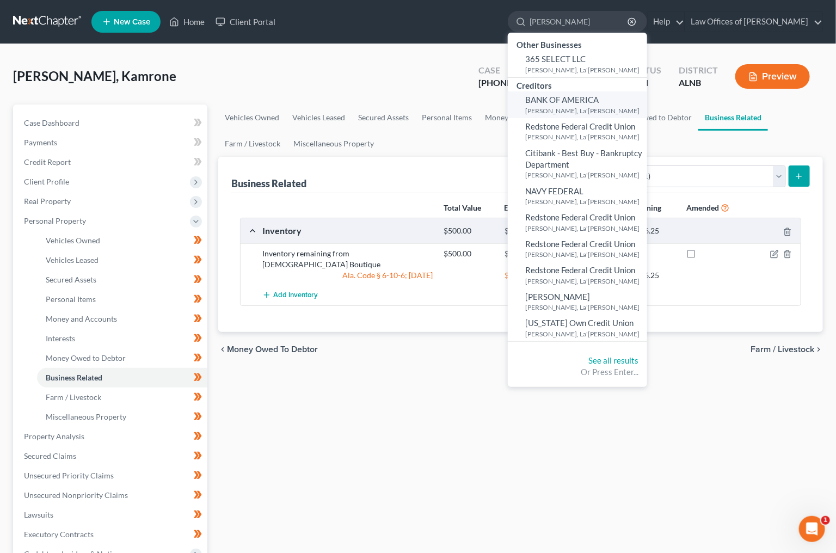
scroll to position [0, 0]
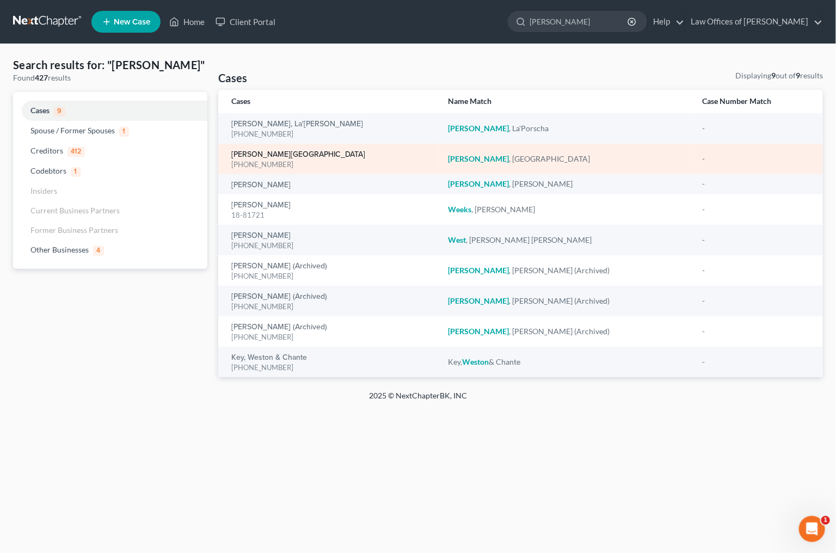
click at [256, 152] on link "Wells, Sherqunna" at bounding box center [298, 155] width 134 height 8
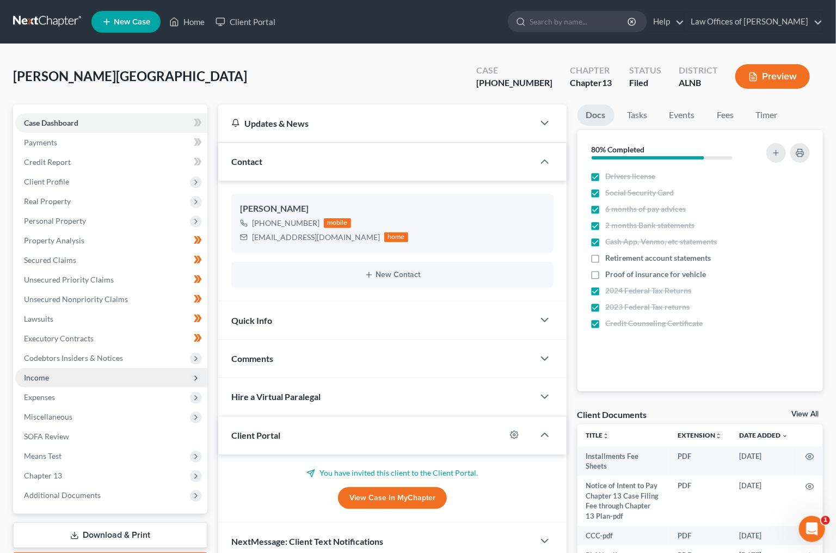
click at [51, 368] on span "Income" at bounding box center [111, 378] width 192 height 20
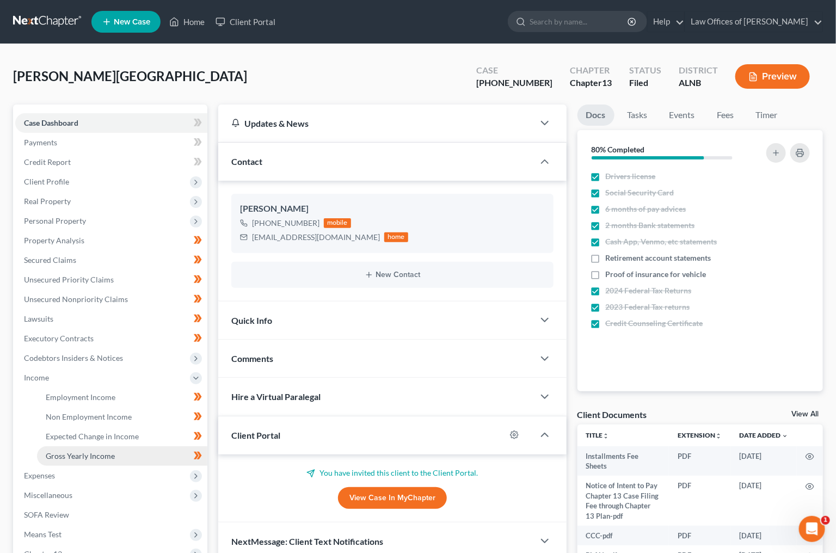
click at [77, 446] on link "Gross Yearly Income" at bounding box center [122, 456] width 170 height 20
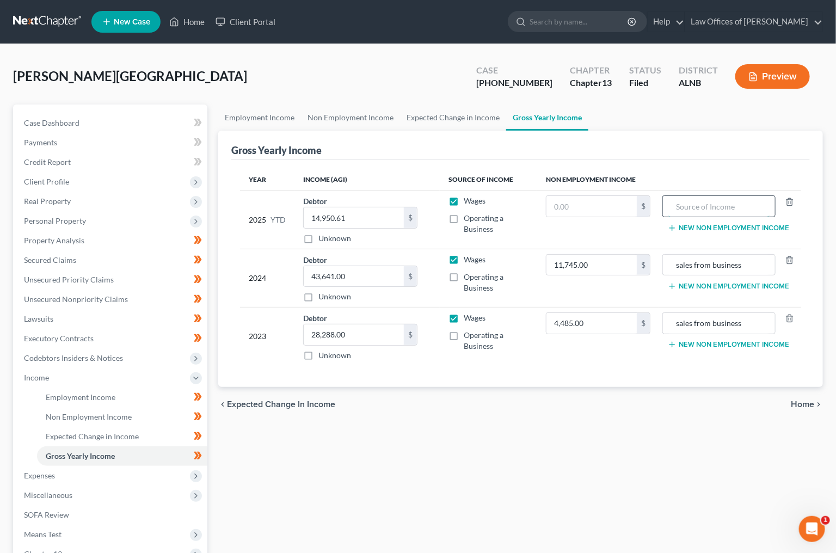
click at [712, 207] on input "text" at bounding box center [718, 206] width 101 height 21
type input "s"
type input "a"
type input "sales from business"
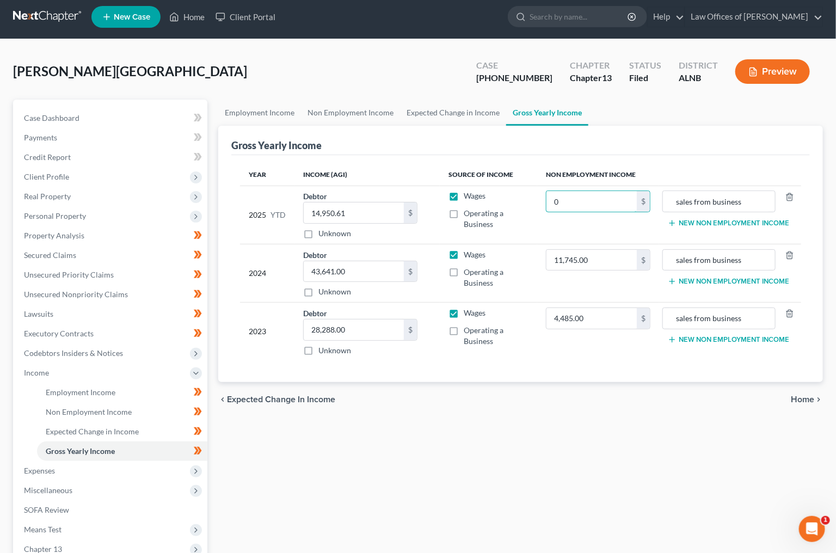
scroll to position [17, 0]
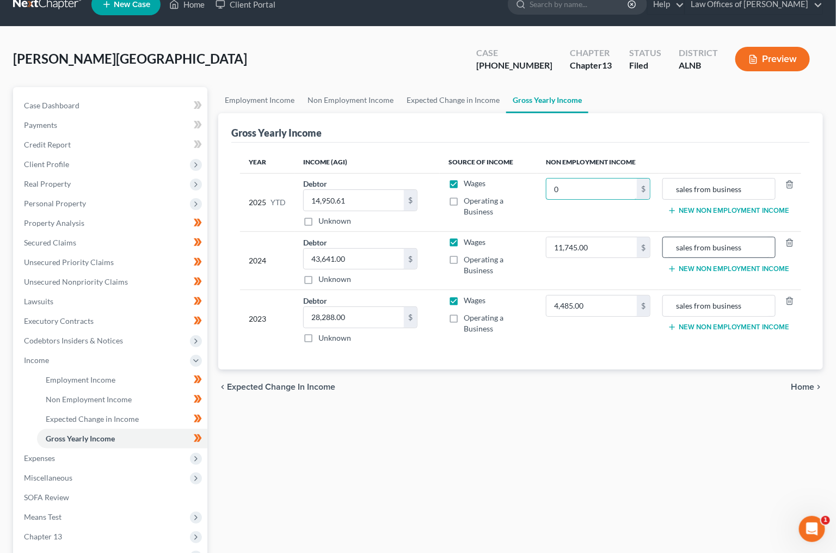
type input "0"
click at [678, 244] on input "sales from business" at bounding box center [718, 247] width 101 height 21
type input "gross revenue from operation of Goddess Boutique"
paste input "gross revenue from operation of Goddess Boutique"
type input "gross revenue from operation of Goddess Boutique"
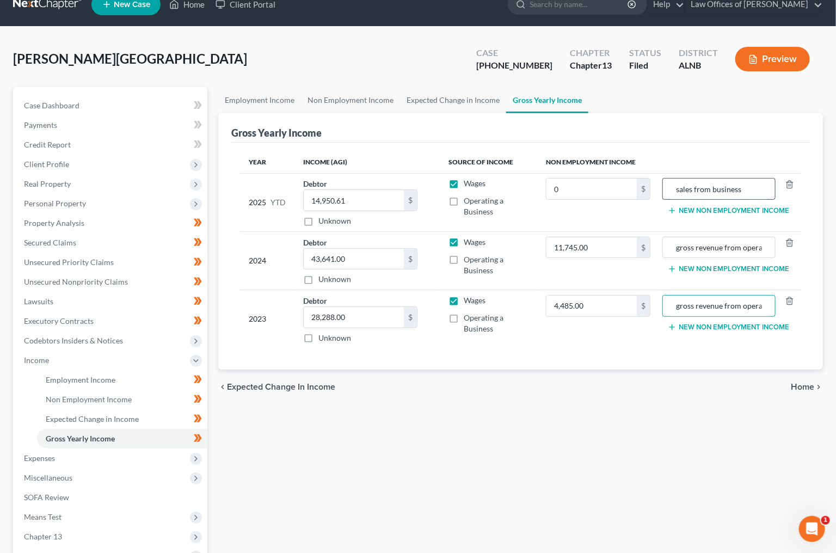
click at [708, 182] on input "sales from business" at bounding box center [718, 188] width 101 height 21
paste input "gross revenue from operation of Goddess Boutique"
type input "gross revenue from operation of Goddess Boutique"
